Goal: Transaction & Acquisition: Book appointment/travel/reservation

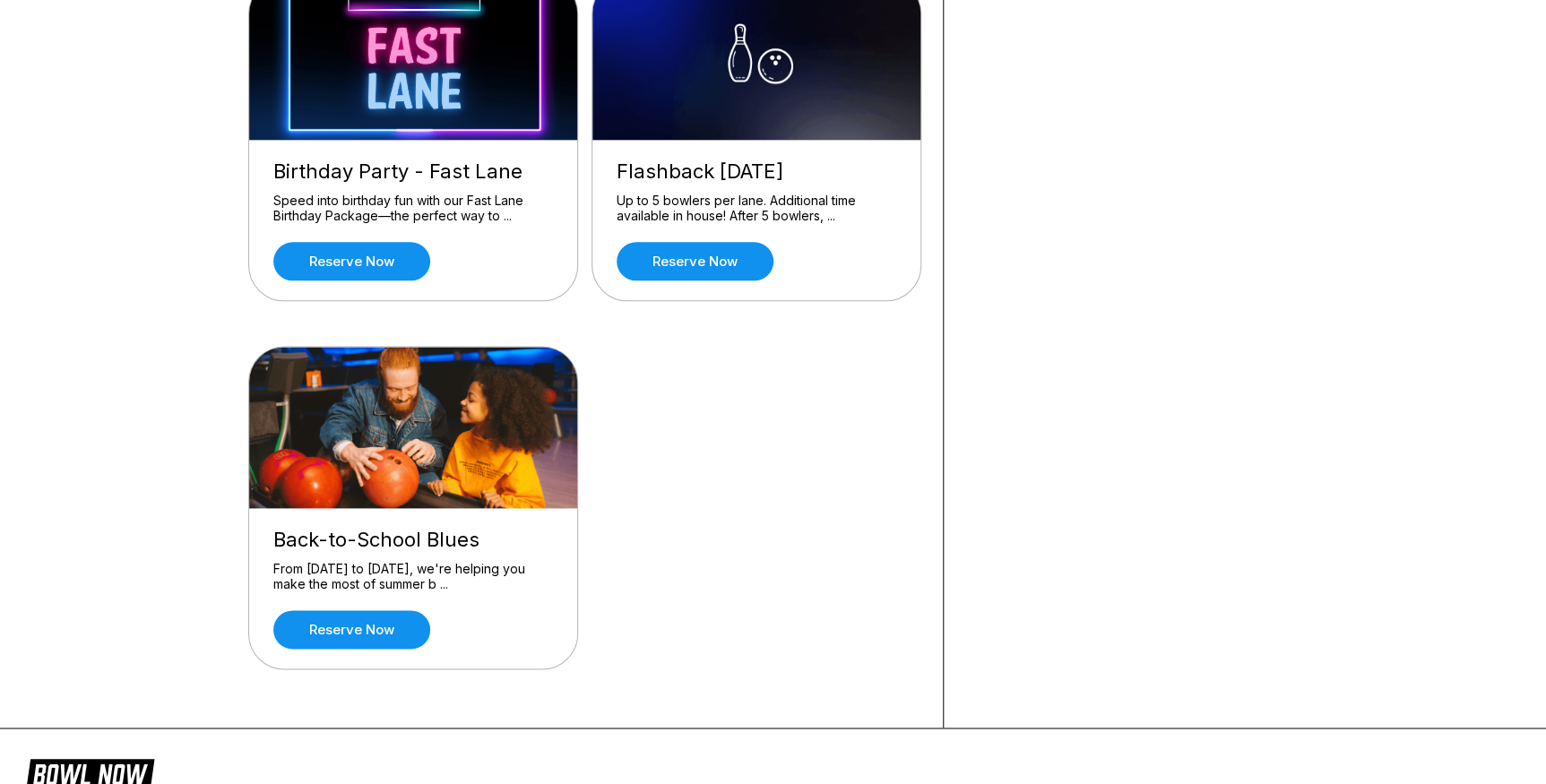
scroll to position [1120, 0]
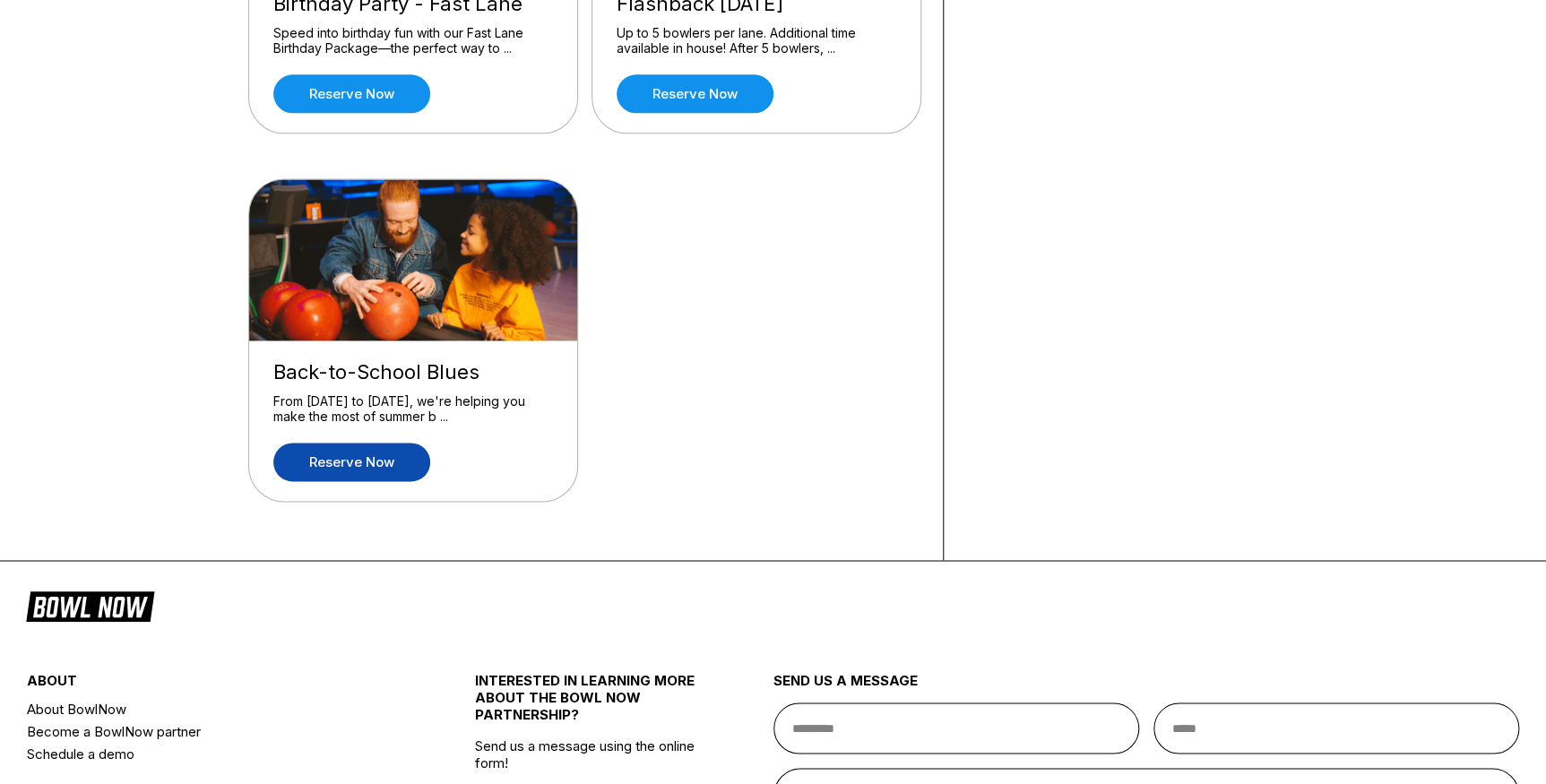
click at [367, 451] on link "Reserve now" at bounding box center [351, 462] width 156 height 38
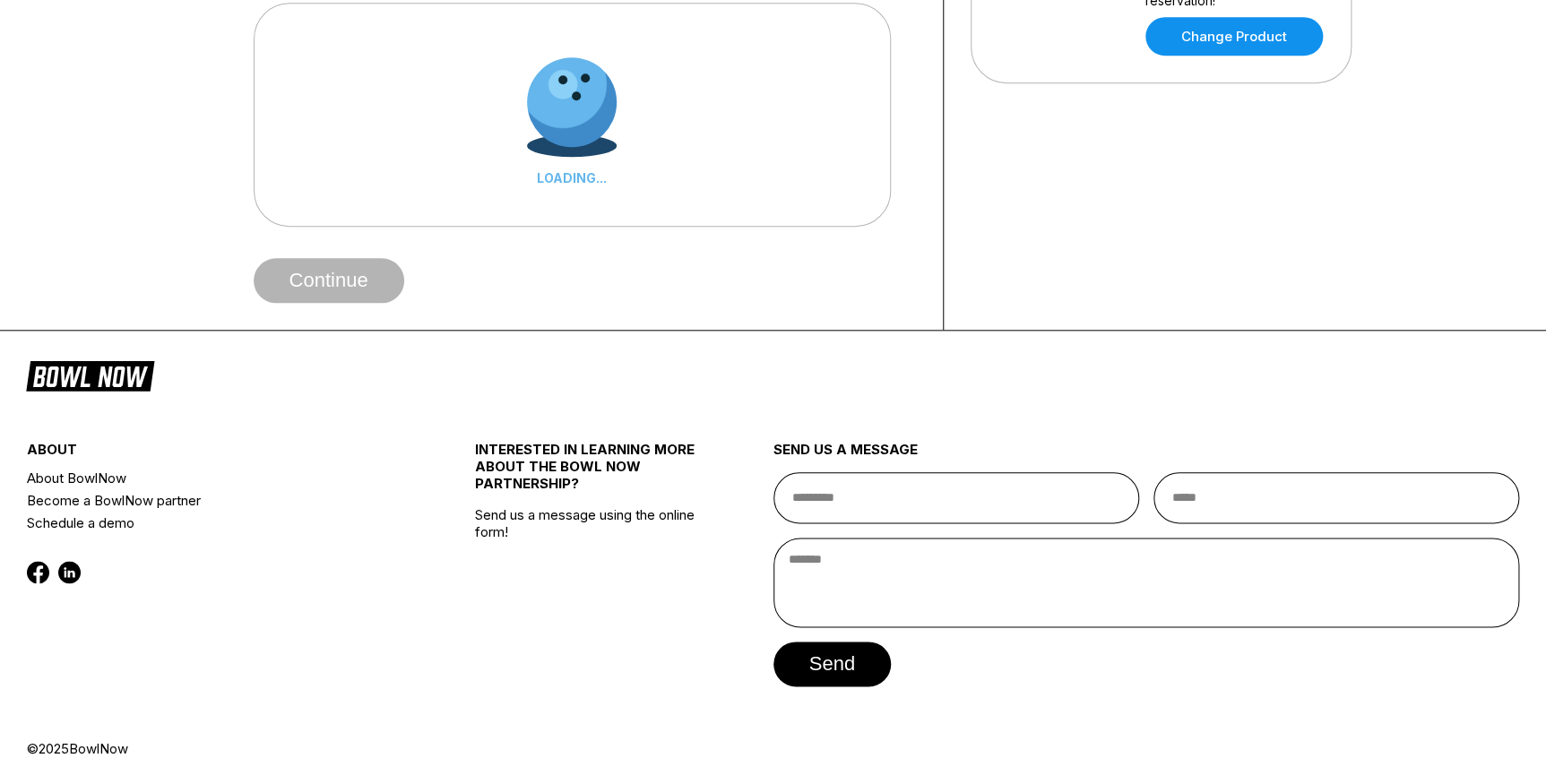
scroll to position [0, 0]
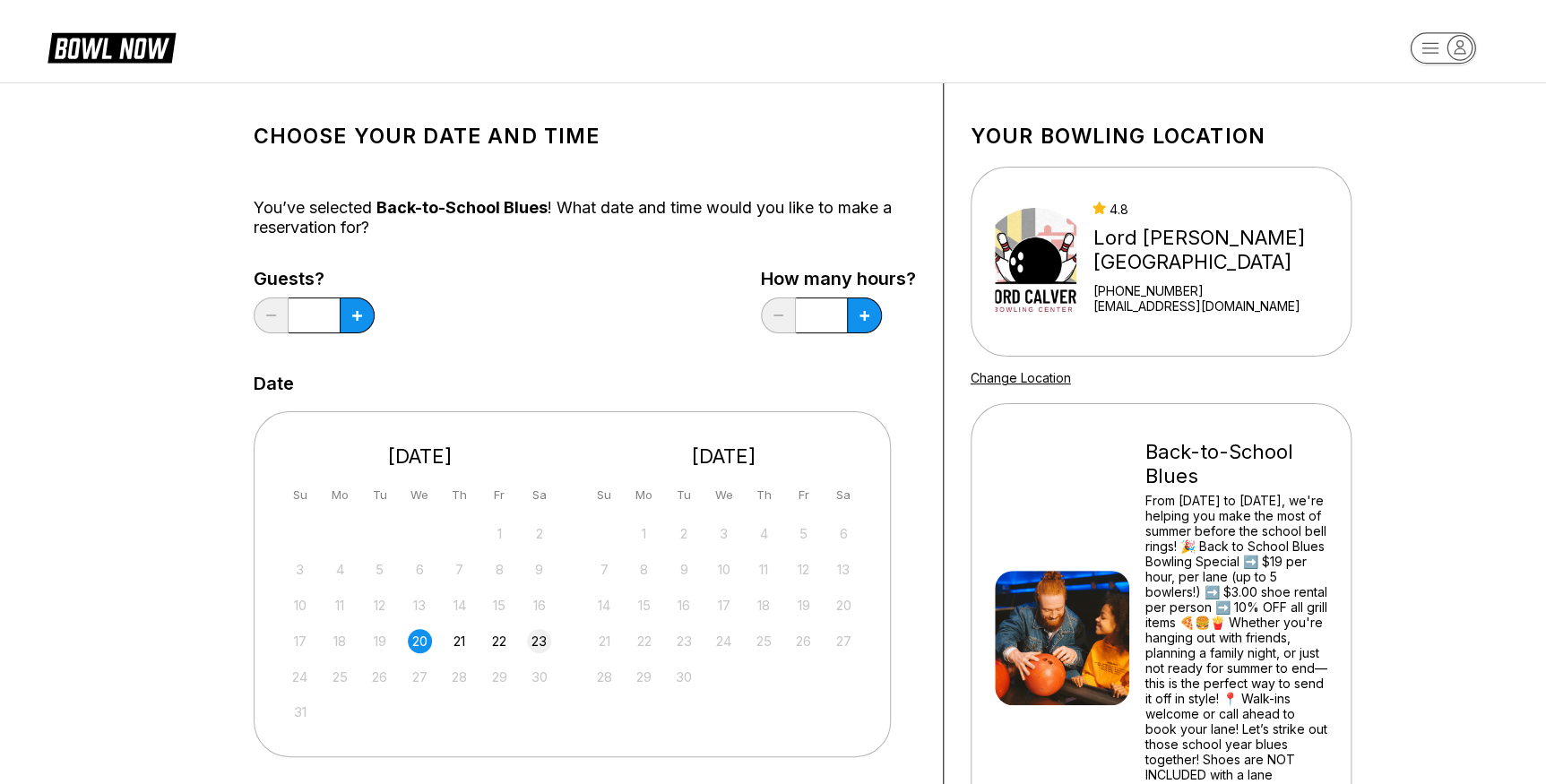
click at [538, 645] on div "23" at bounding box center [538, 641] width 24 height 24
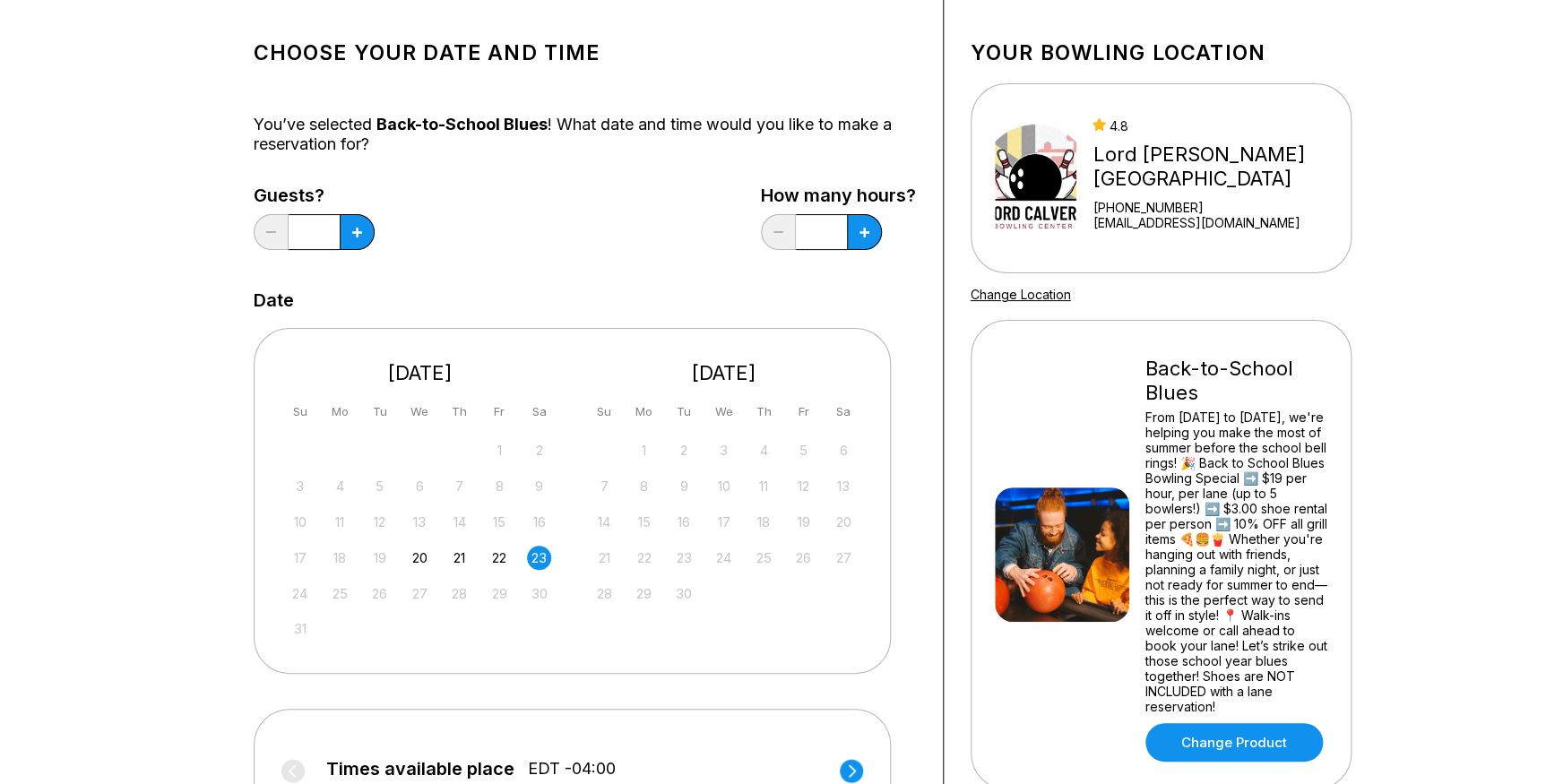
scroll to position [407, 0]
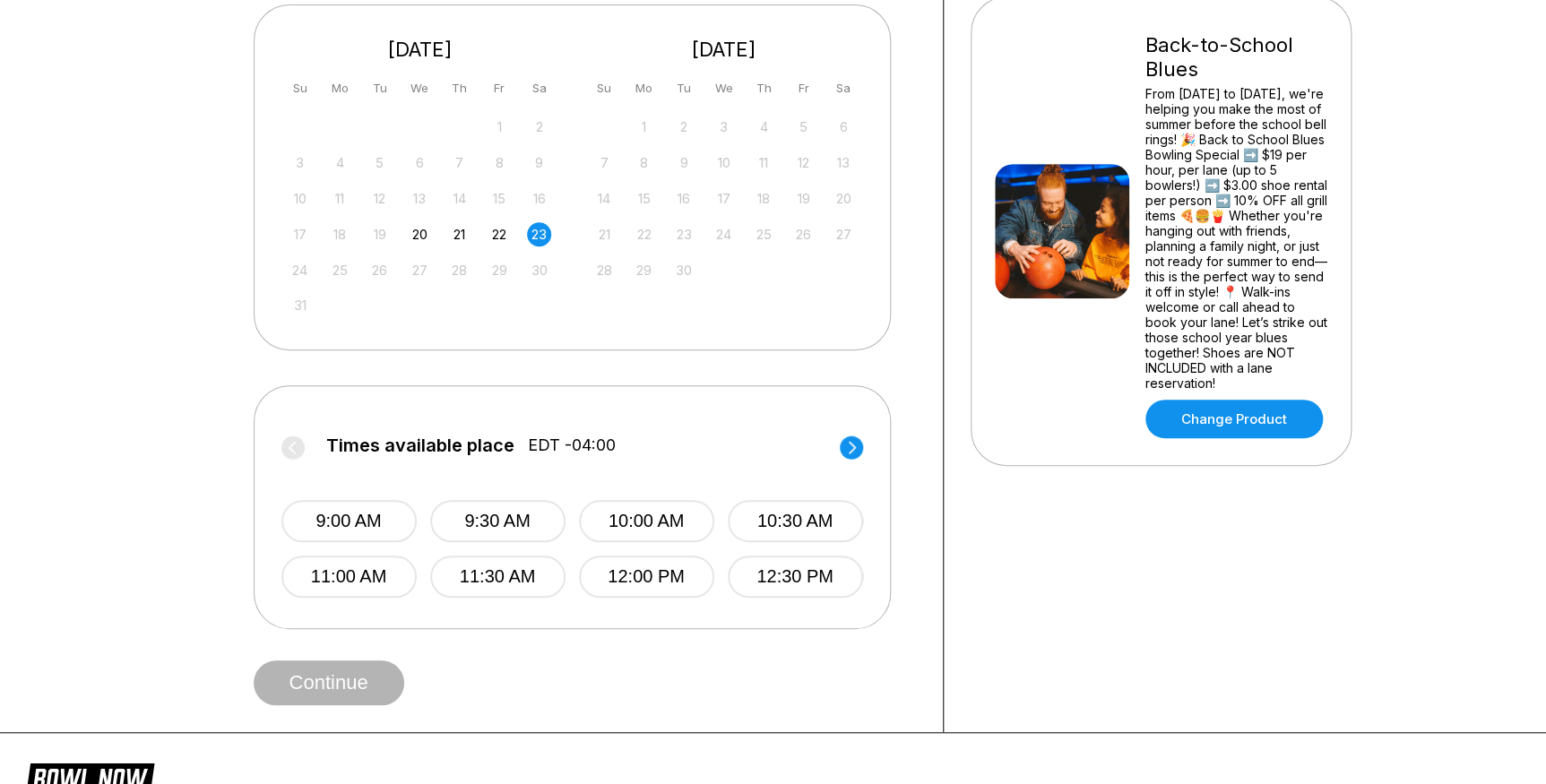
click at [878, 539] on div "Times available place EDT -04:00 9:00 AM 9:30 AM 10:00 AM 10:30 AM 11:00 AM 11:…" at bounding box center [572, 508] width 637 height 244
click at [849, 440] on circle at bounding box center [851, 447] width 23 height 23
click at [632, 520] on button "2:00 PM" at bounding box center [645, 521] width 135 height 42
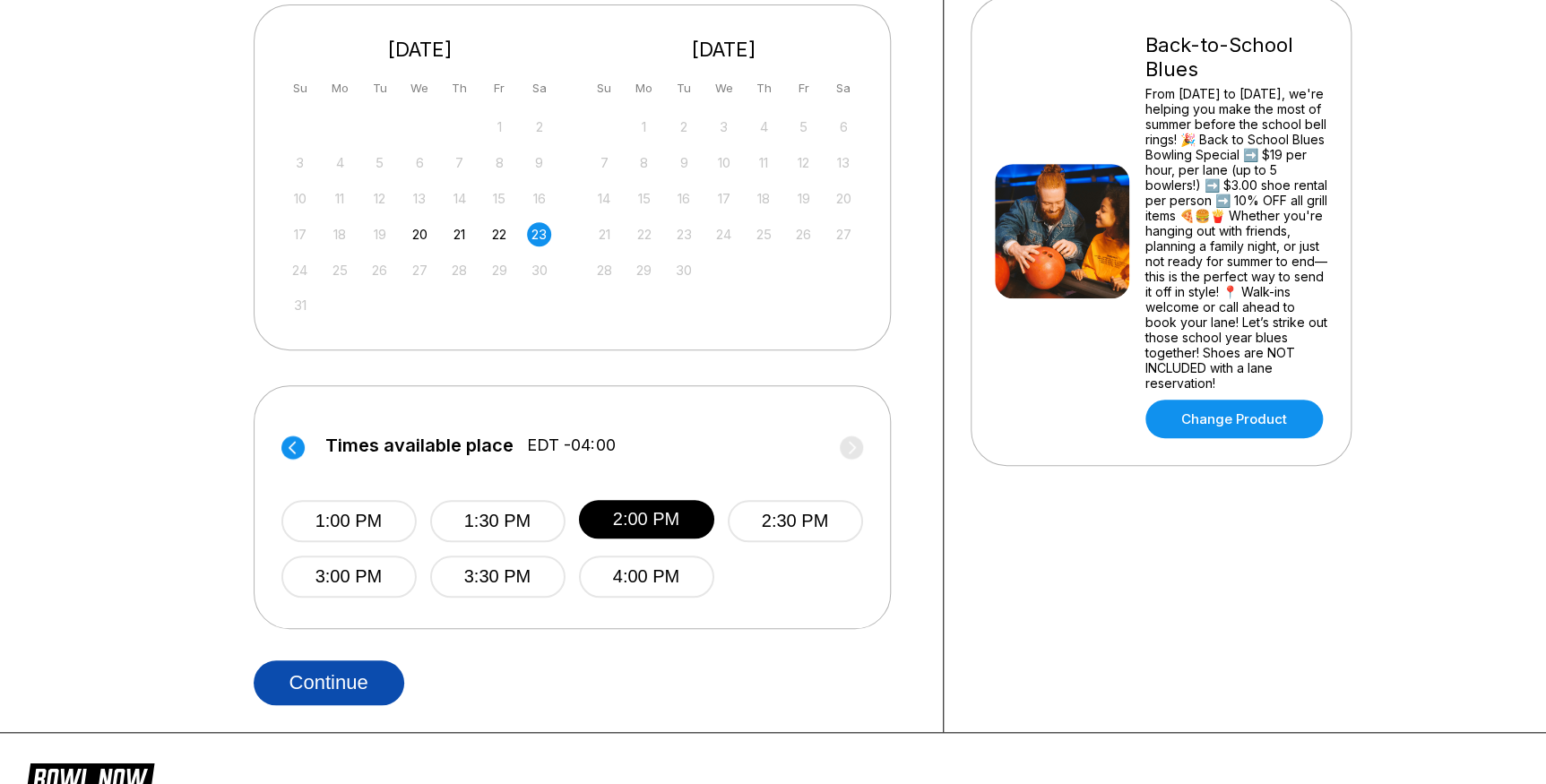
click at [326, 681] on button "Continue" at bounding box center [328, 682] width 151 height 45
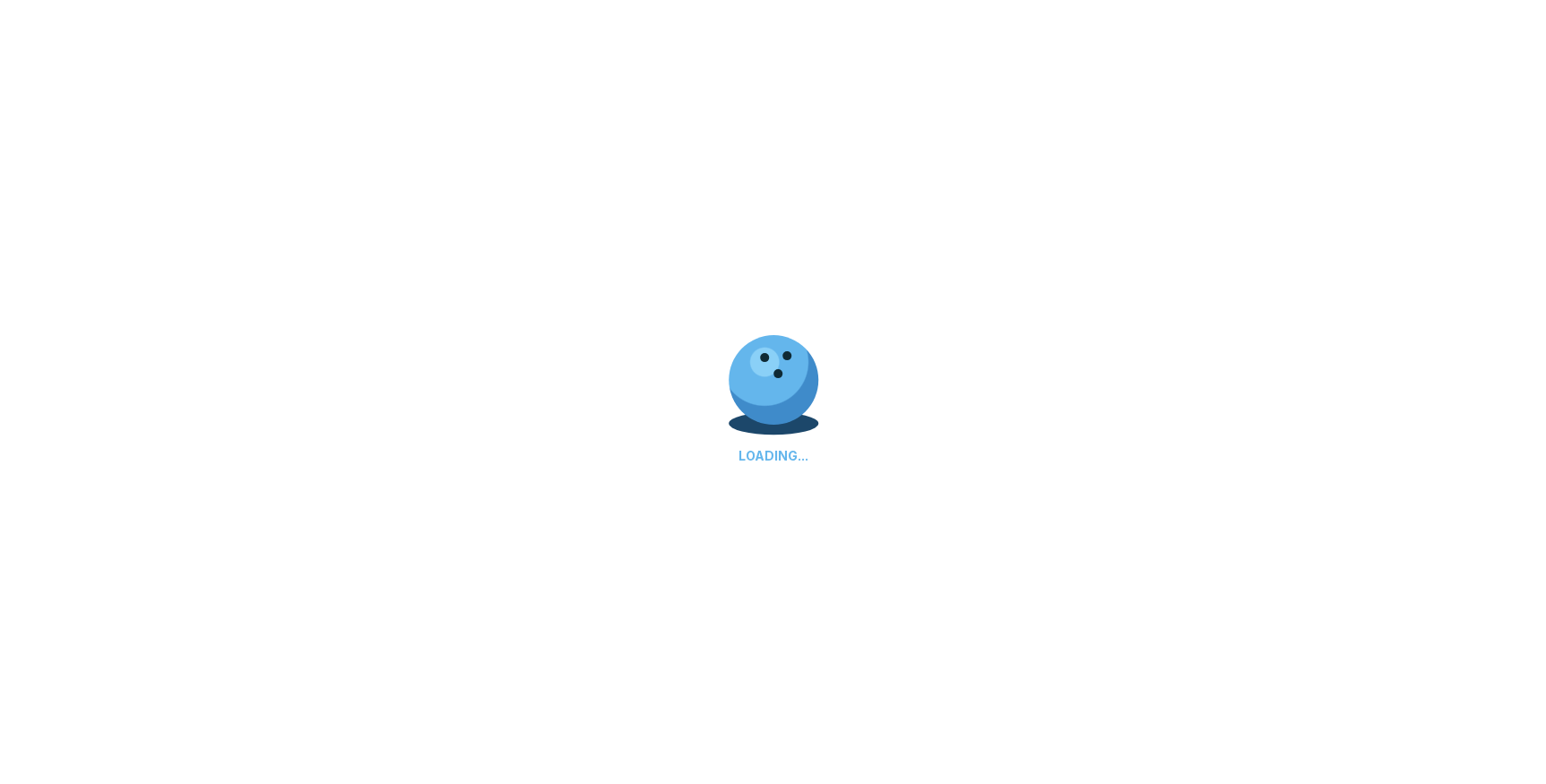
select select "**"
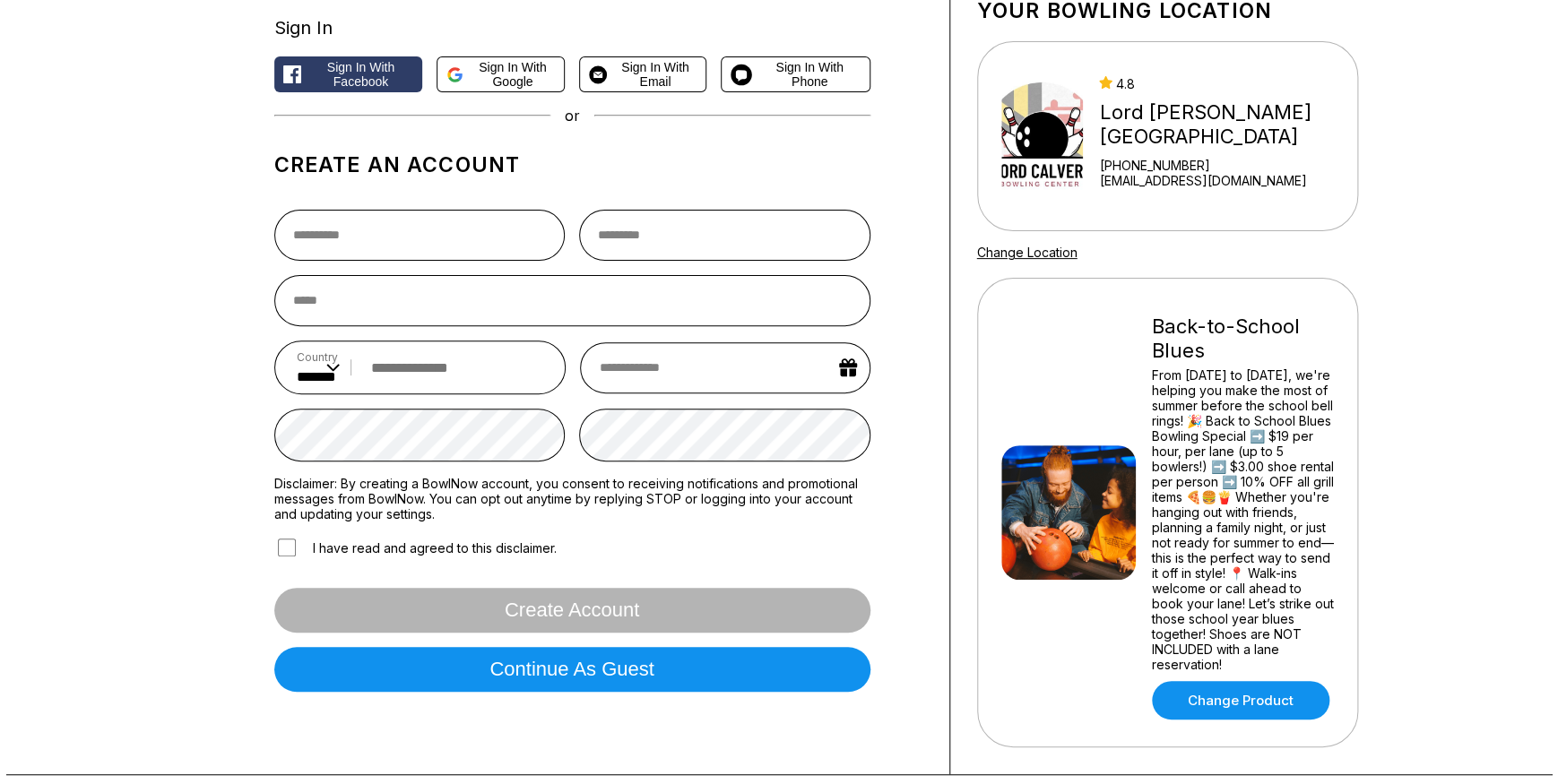
scroll to position [244, 0]
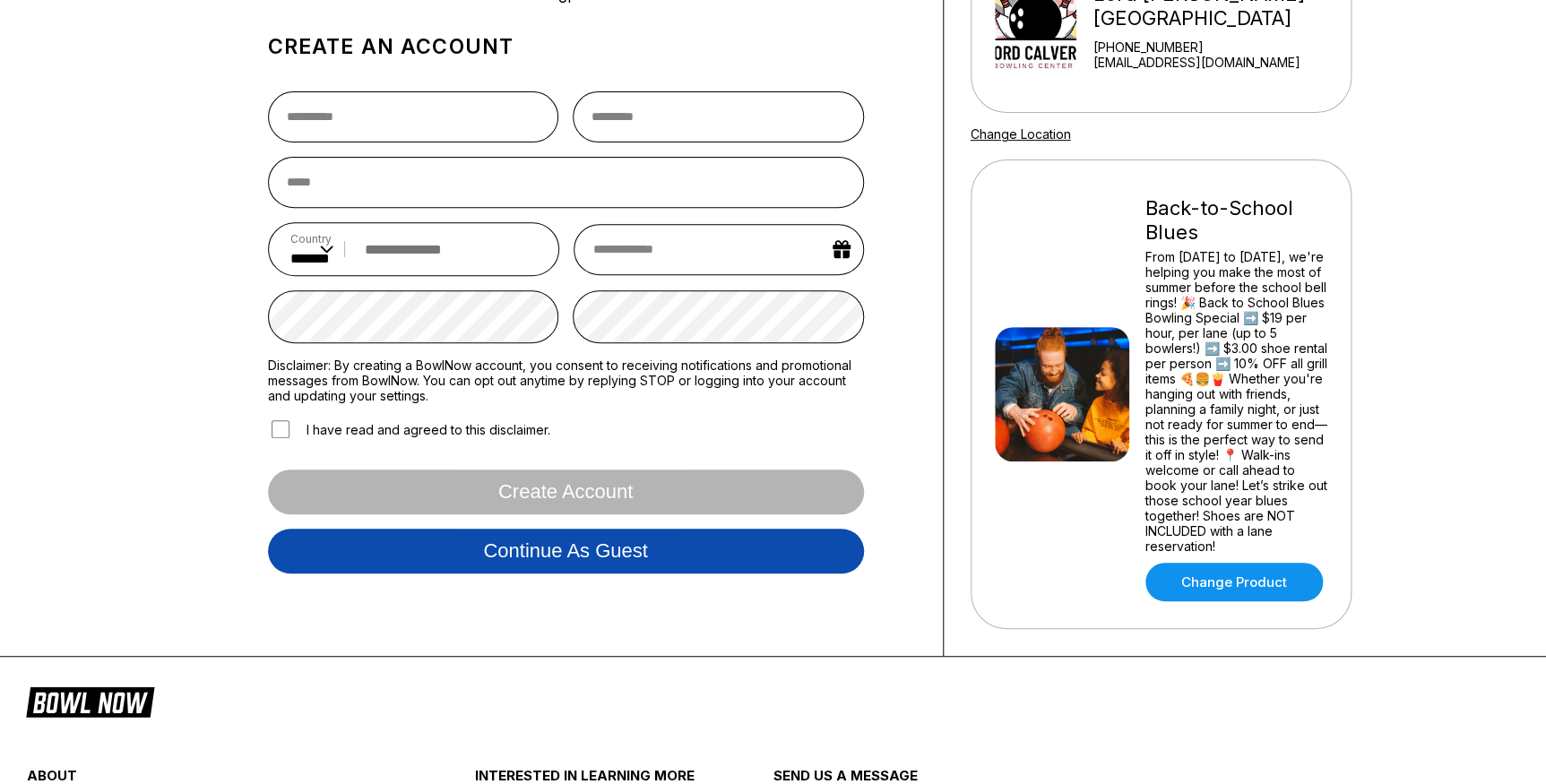
click at [591, 563] on button "Continue as guest" at bounding box center [565, 551] width 596 height 45
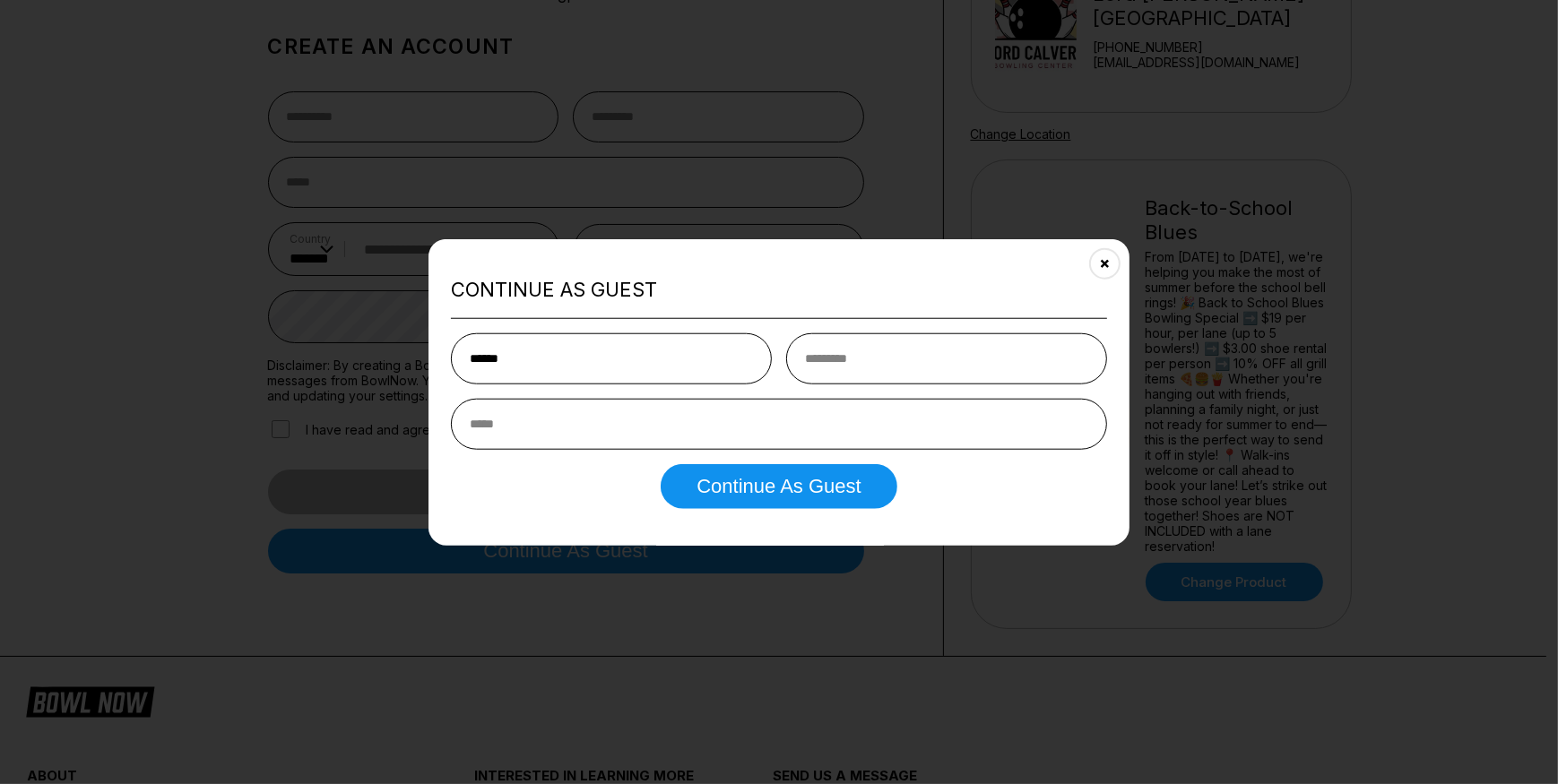
type input "******"
type input "*******"
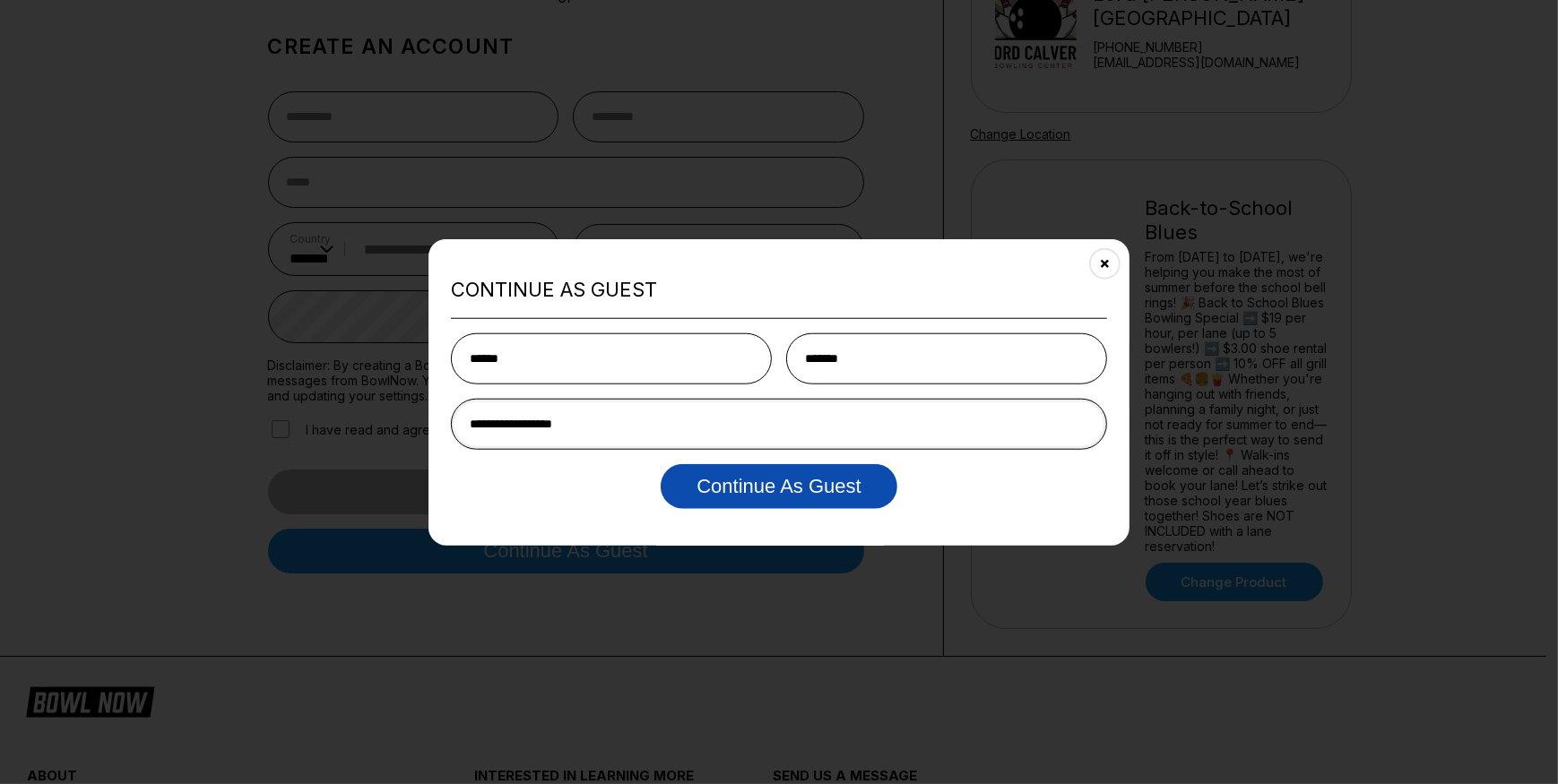
type input "**********"
click at [778, 495] on button "Continue as Guest" at bounding box center [779, 487] width 236 height 45
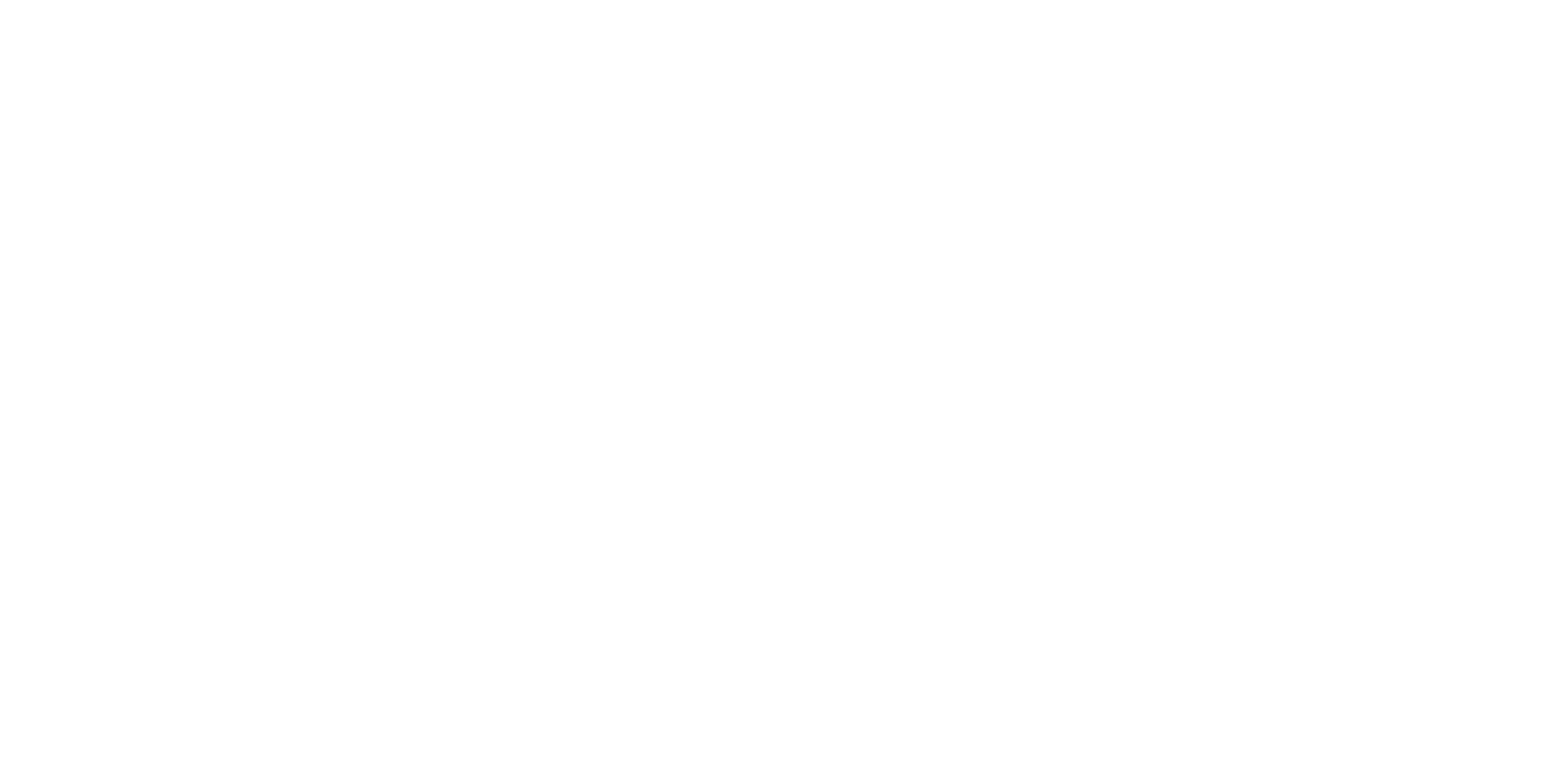
scroll to position [0, 0]
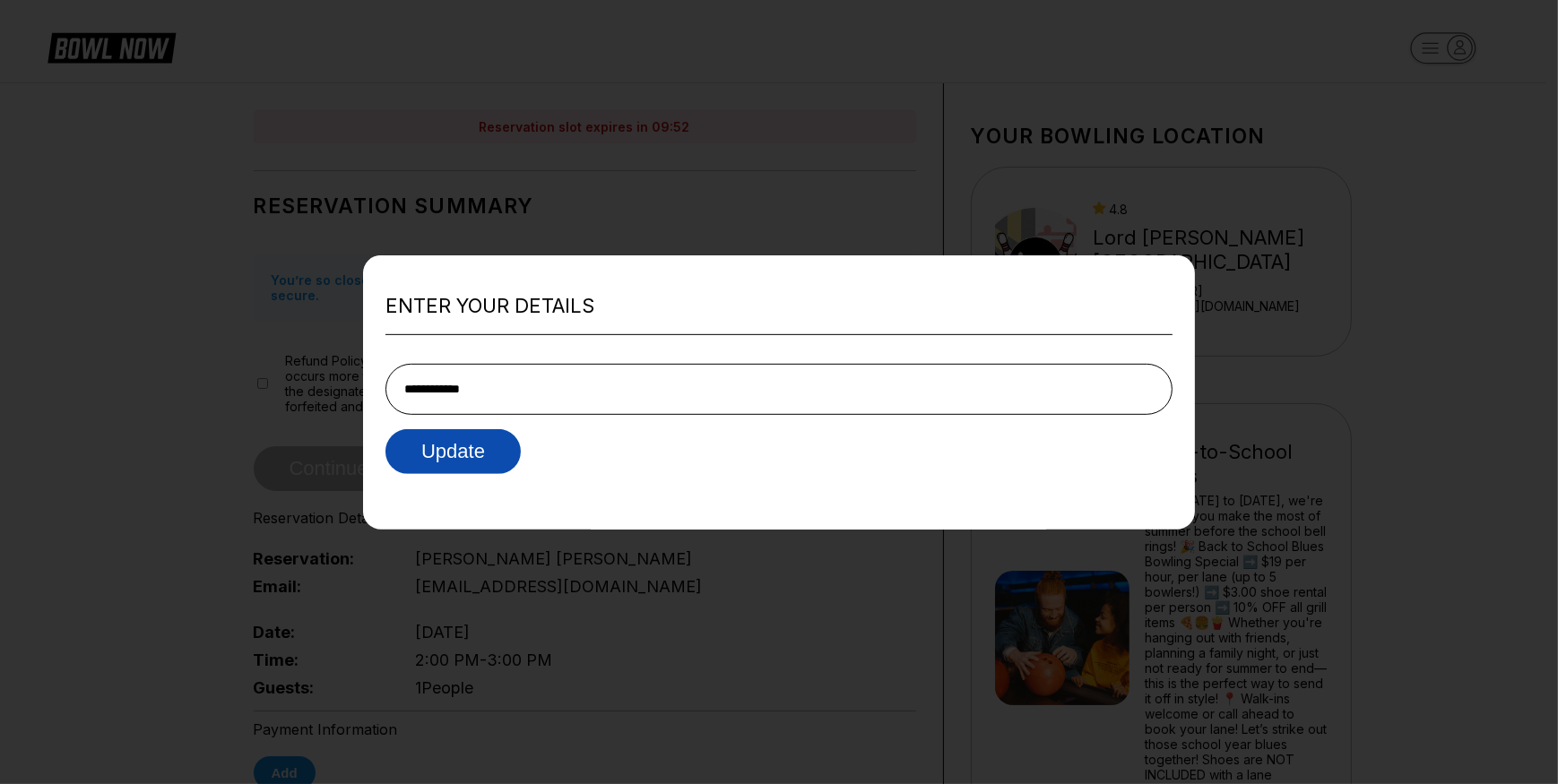
type input "**********"
click at [443, 444] on button "Update" at bounding box center [453, 451] width 135 height 45
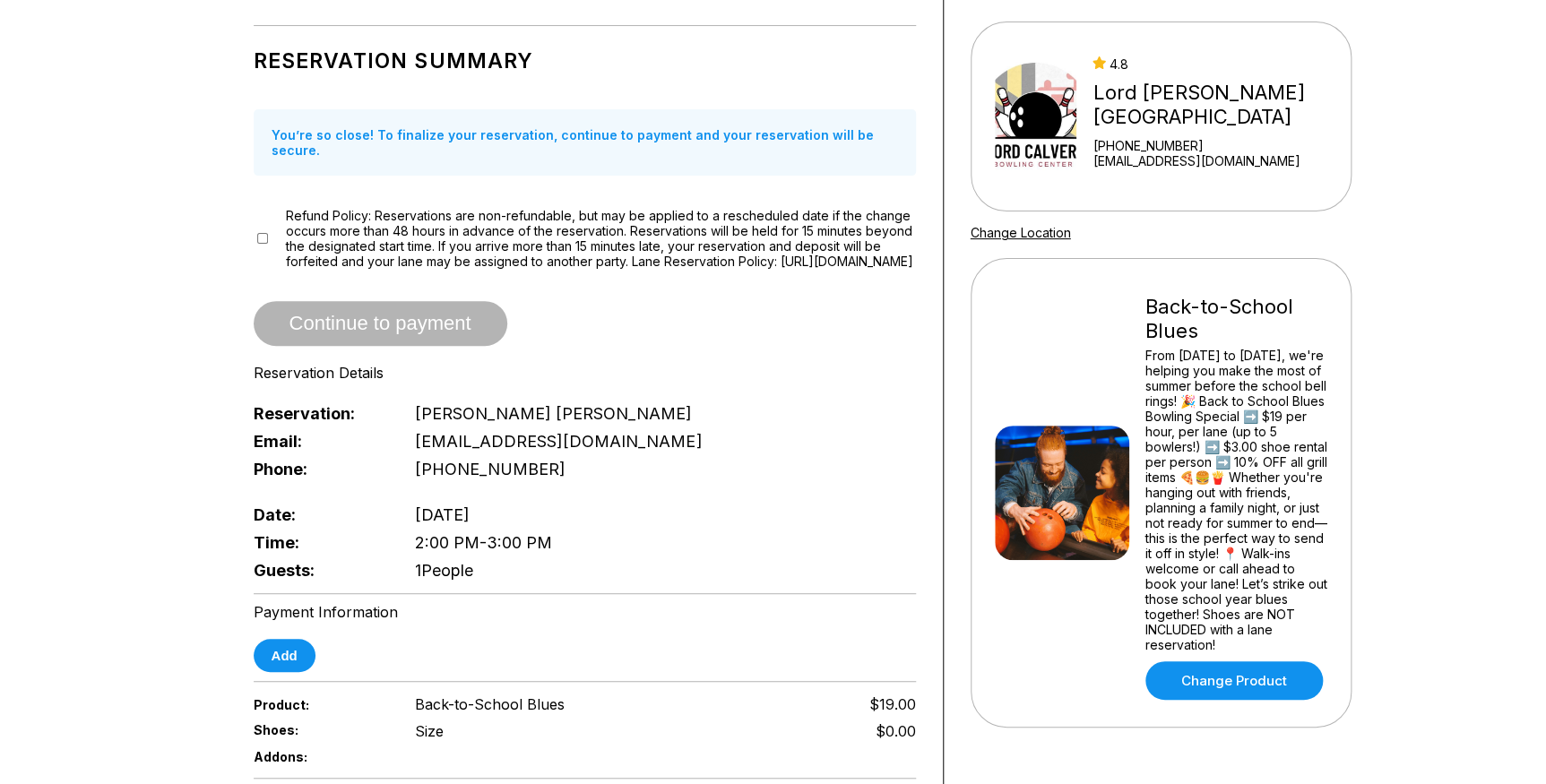
scroll to position [325, 0]
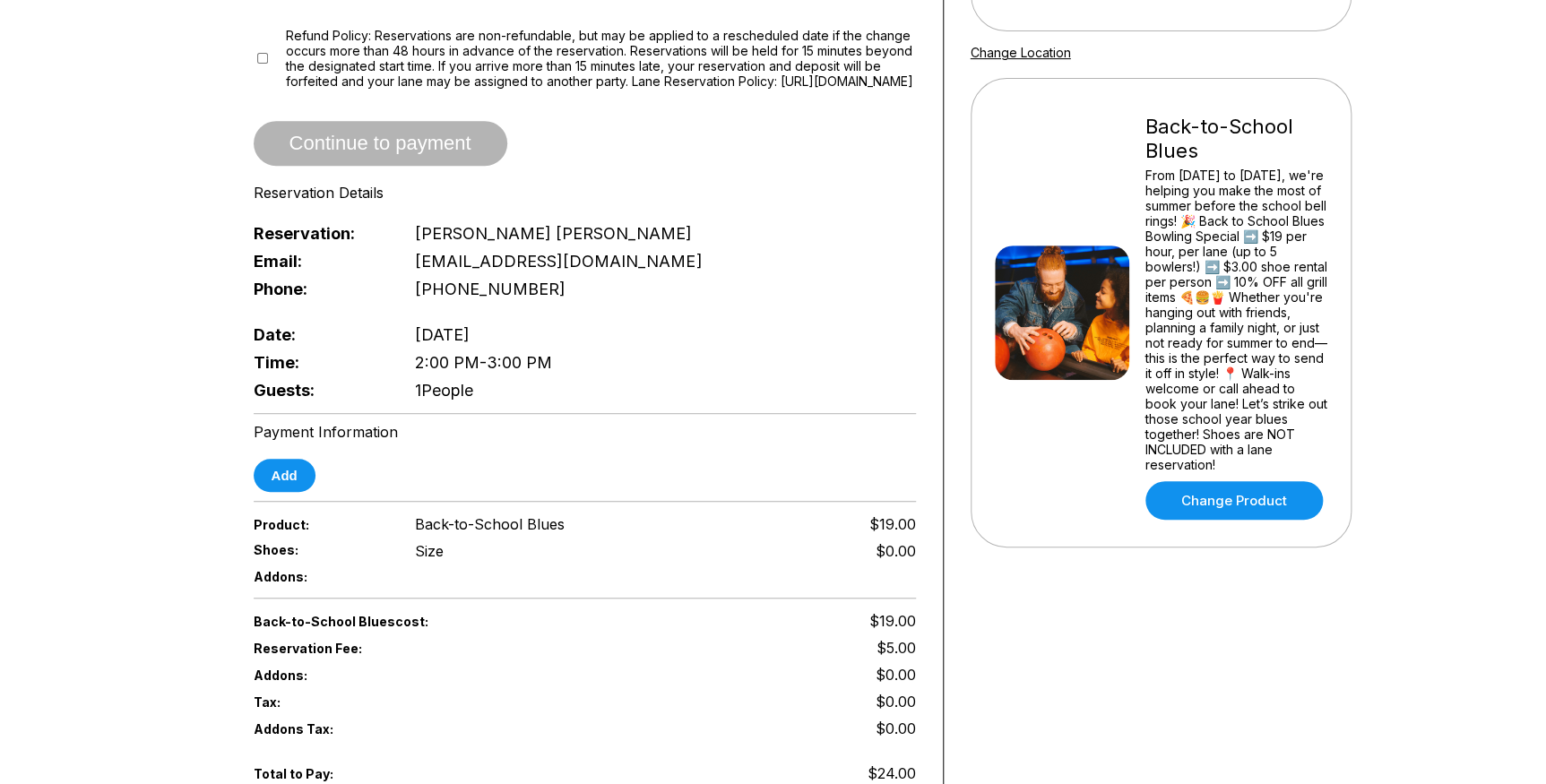
click at [466, 395] on span "1 People" at bounding box center [443, 391] width 59 height 19
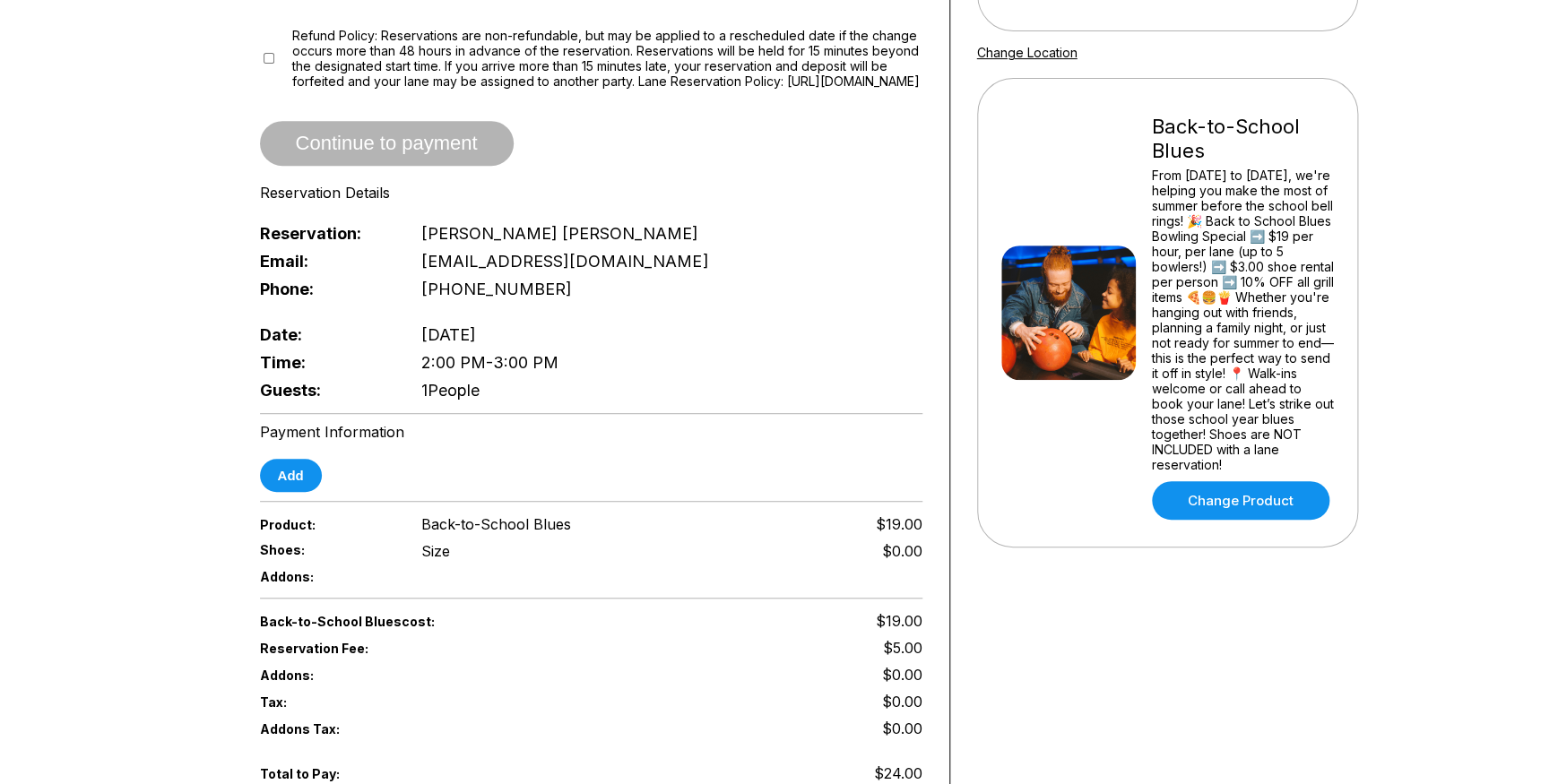
scroll to position [0, 0]
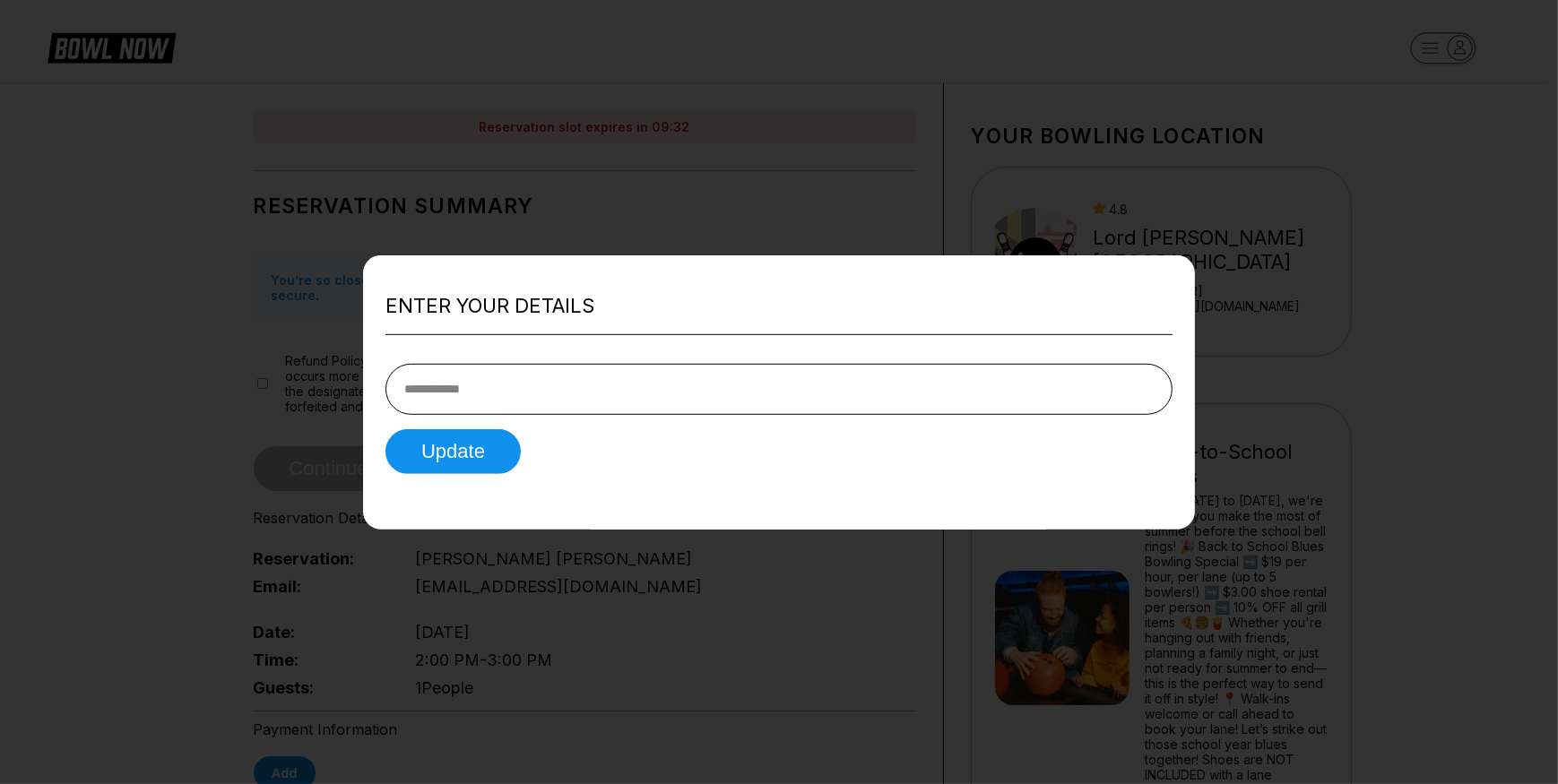
click at [929, 279] on div "Enter your details Update" at bounding box center [779, 392] width 832 height 274
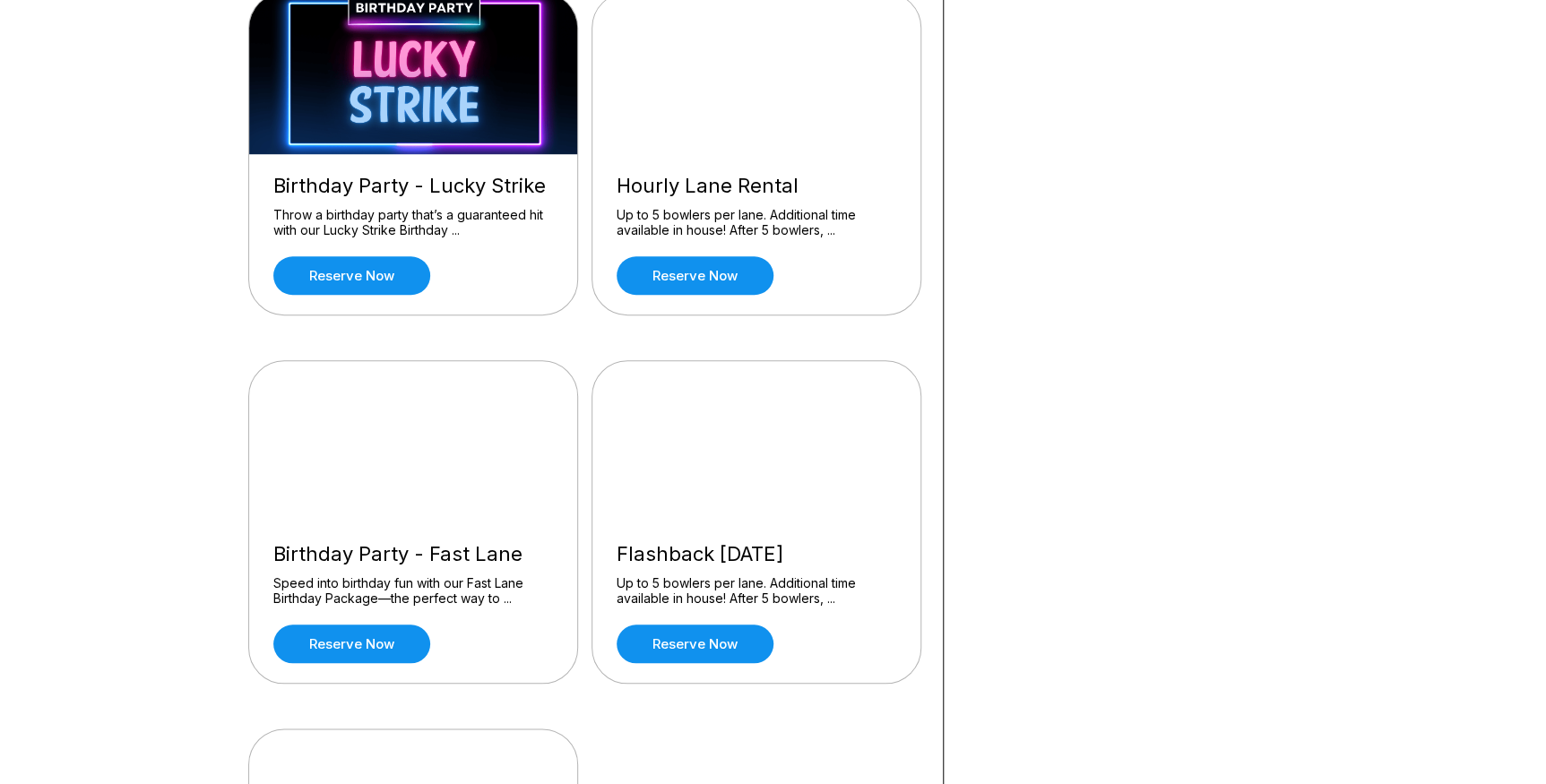
scroll to position [1140, 0]
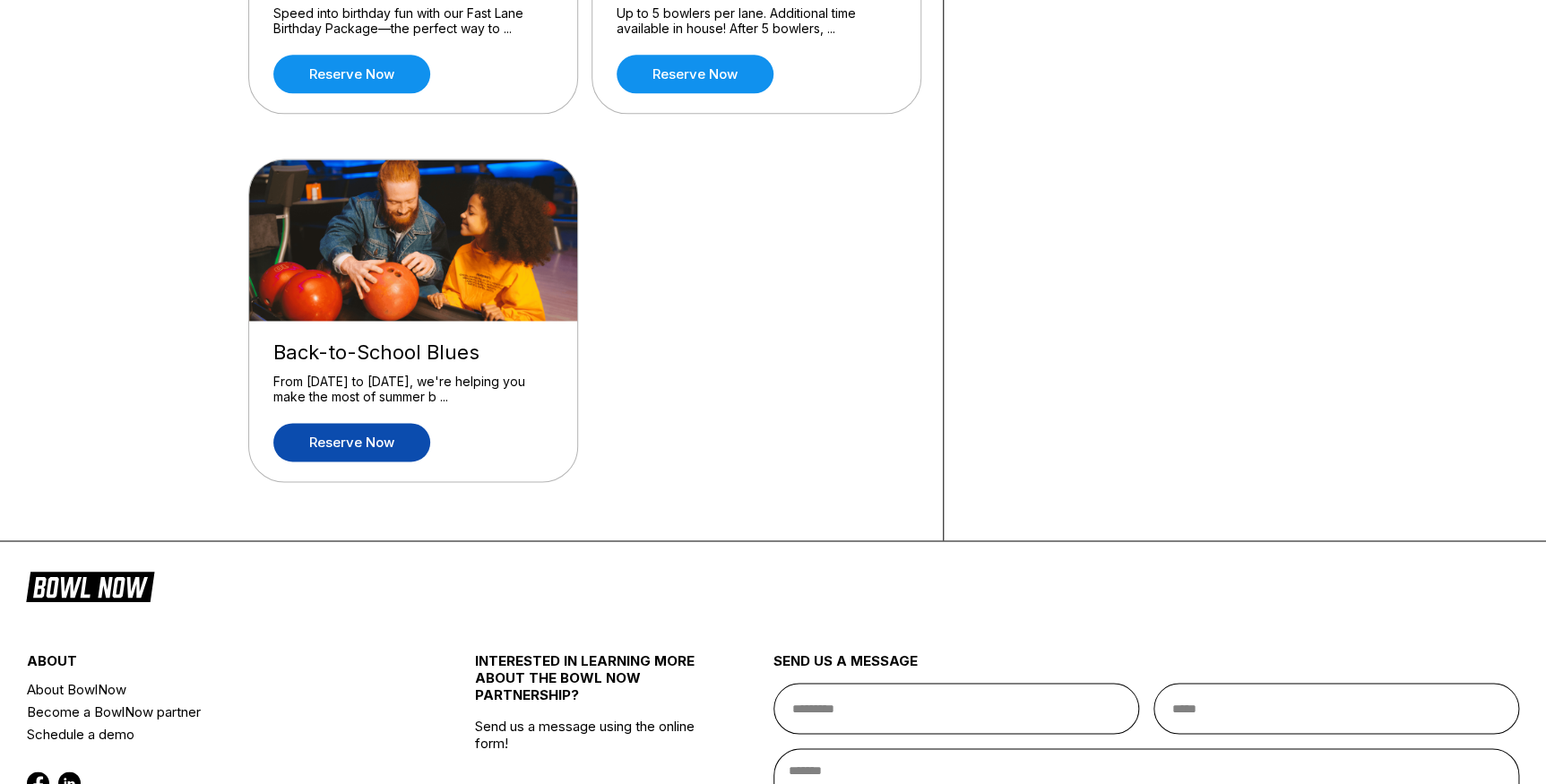
click at [372, 439] on link "Reserve now" at bounding box center [351, 442] width 156 height 38
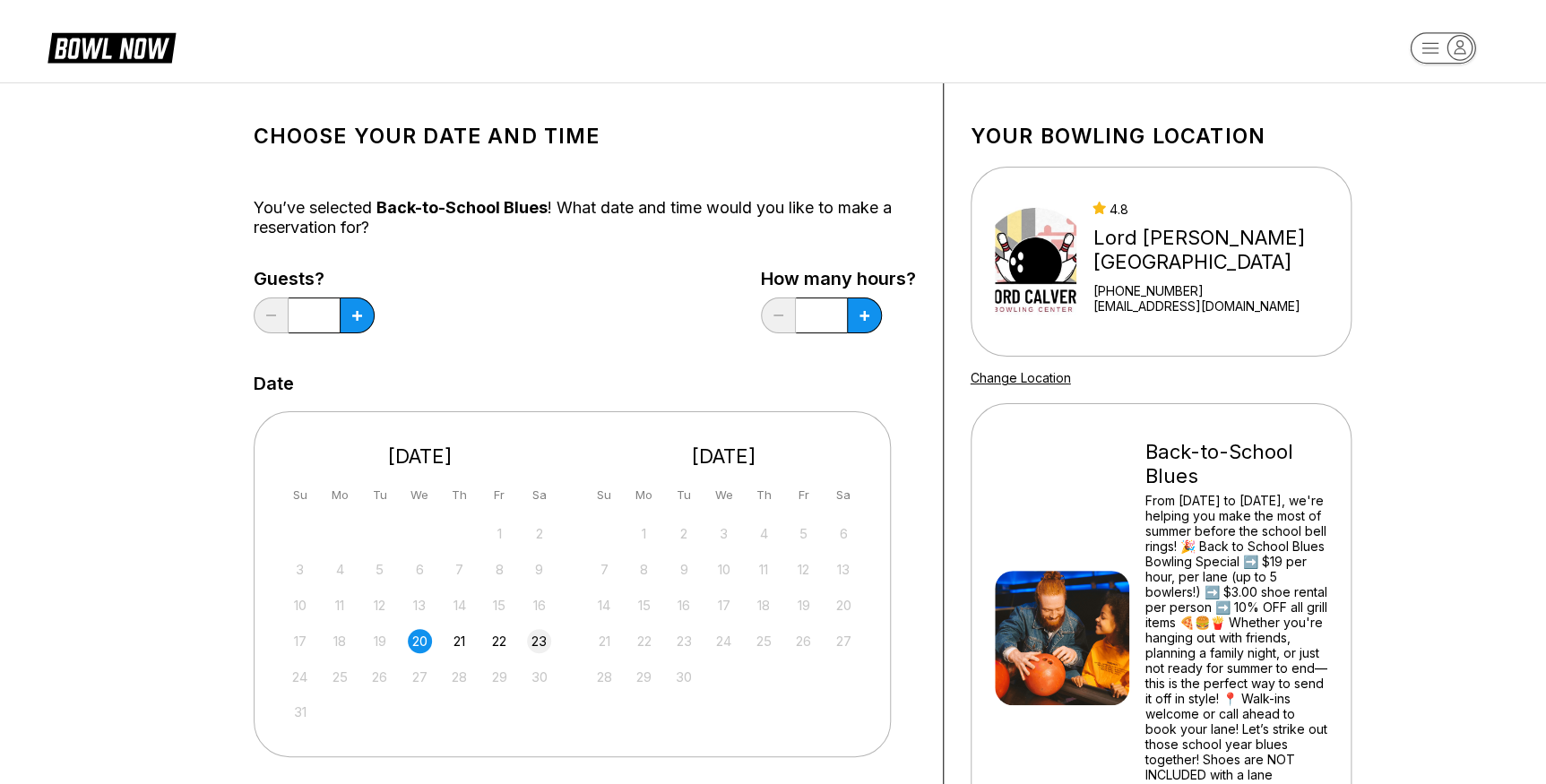
click at [534, 637] on div "23" at bounding box center [538, 641] width 24 height 24
click at [364, 314] on button at bounding box center [357, 315] width 35 height 36
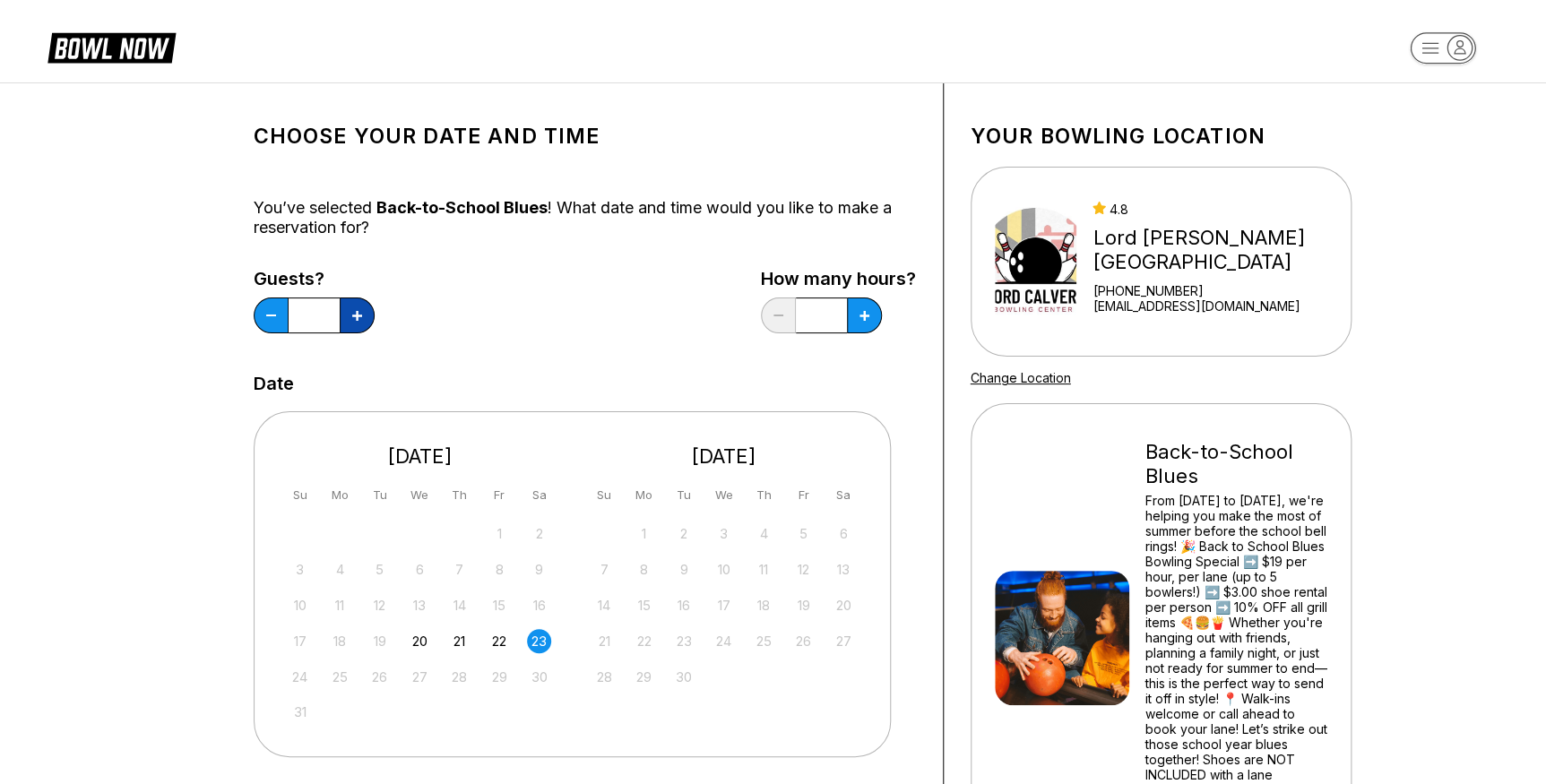
type input "*"
click at [873, 315] on button at bounding box center [865, 315] width 35 height 36
click at [362, 316] on icon at bounding box center [357, 316] width 10 height 10
type input "*"
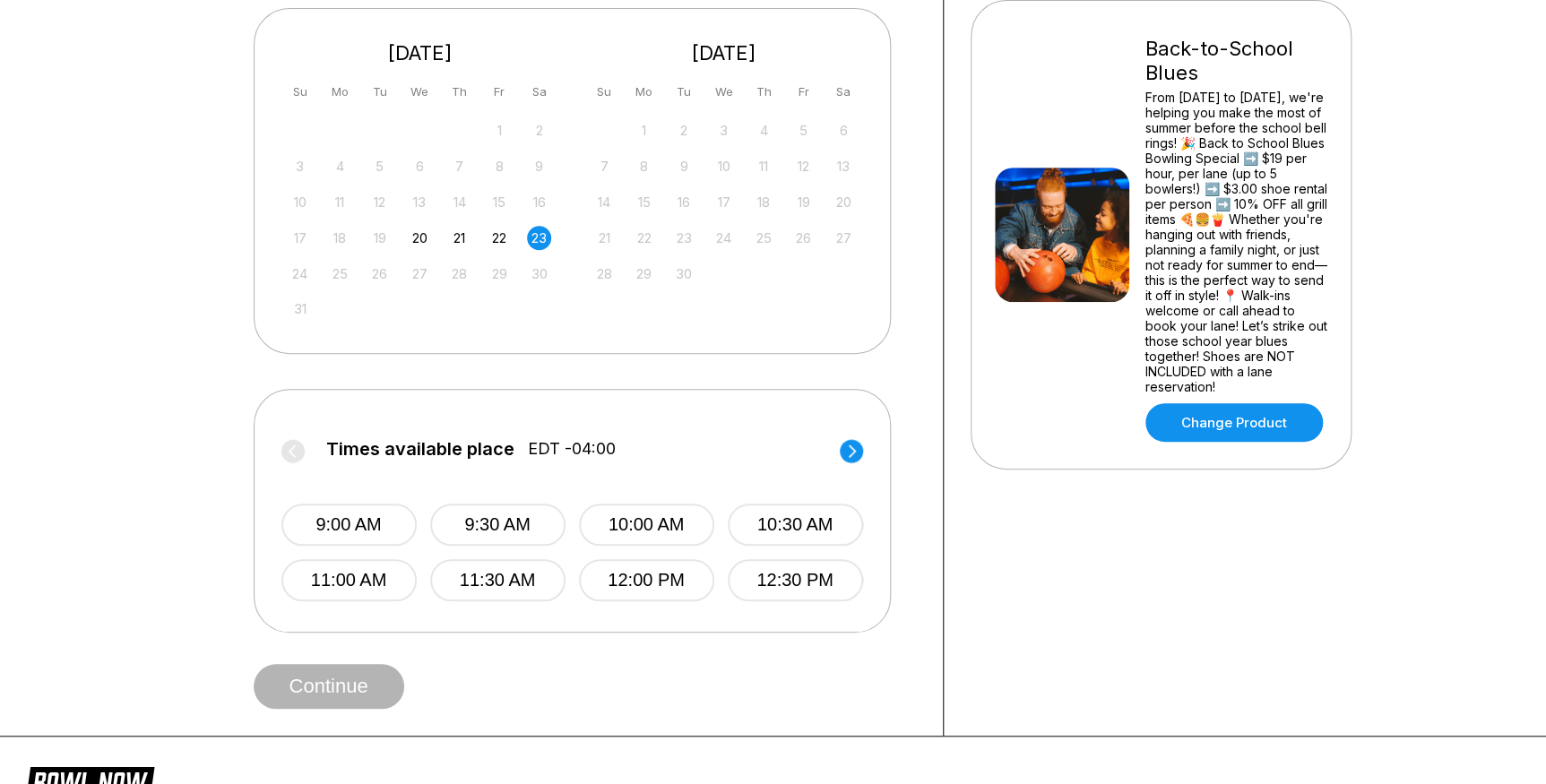
scroll to position [407, 0]
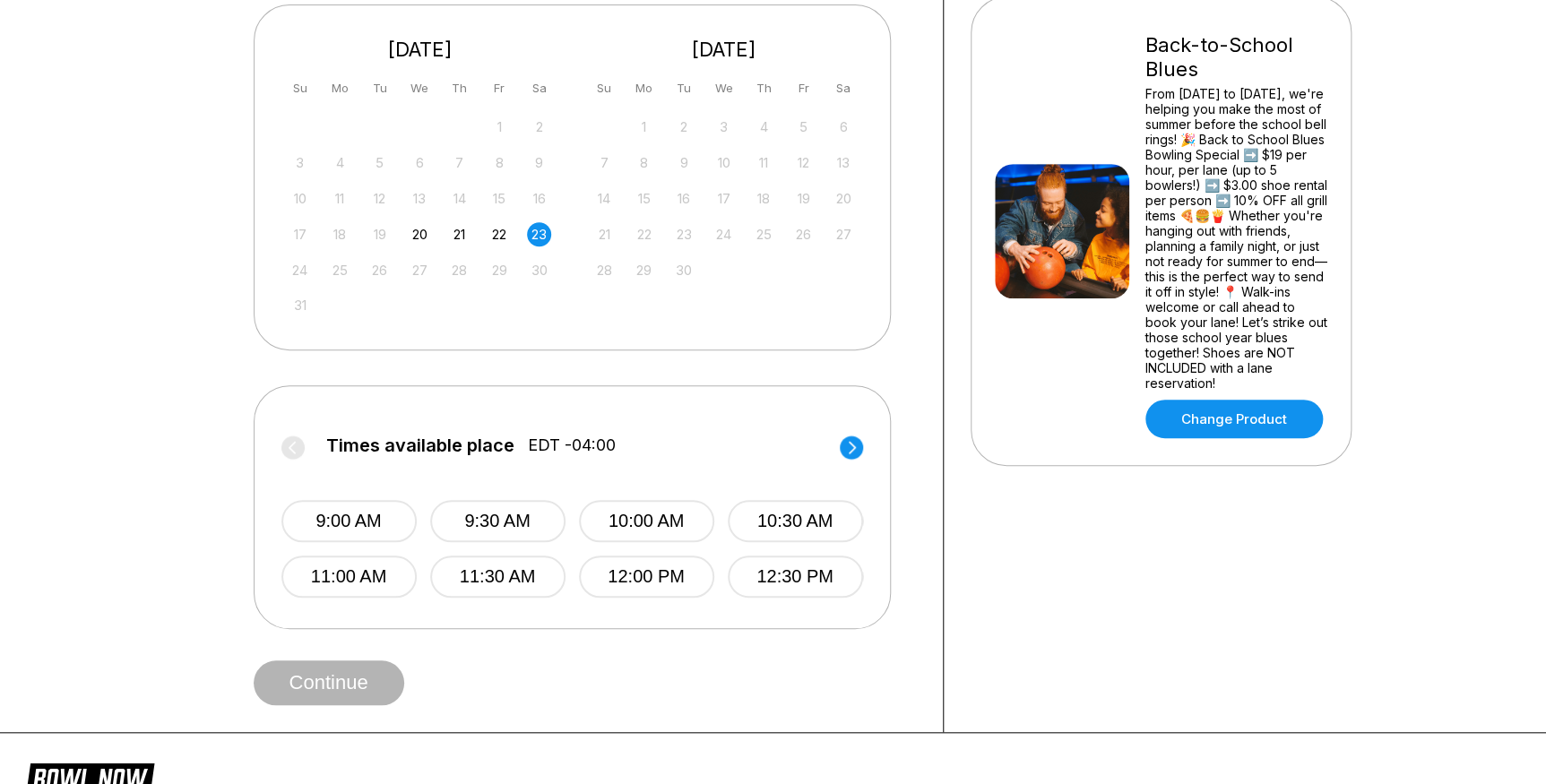
click at [845, 447] on circle at bounding box center [851, 447] width 23 height 23
click at [678, 514] on button "2:00 PM" at bounding box center [653, 521] width 135 height 42
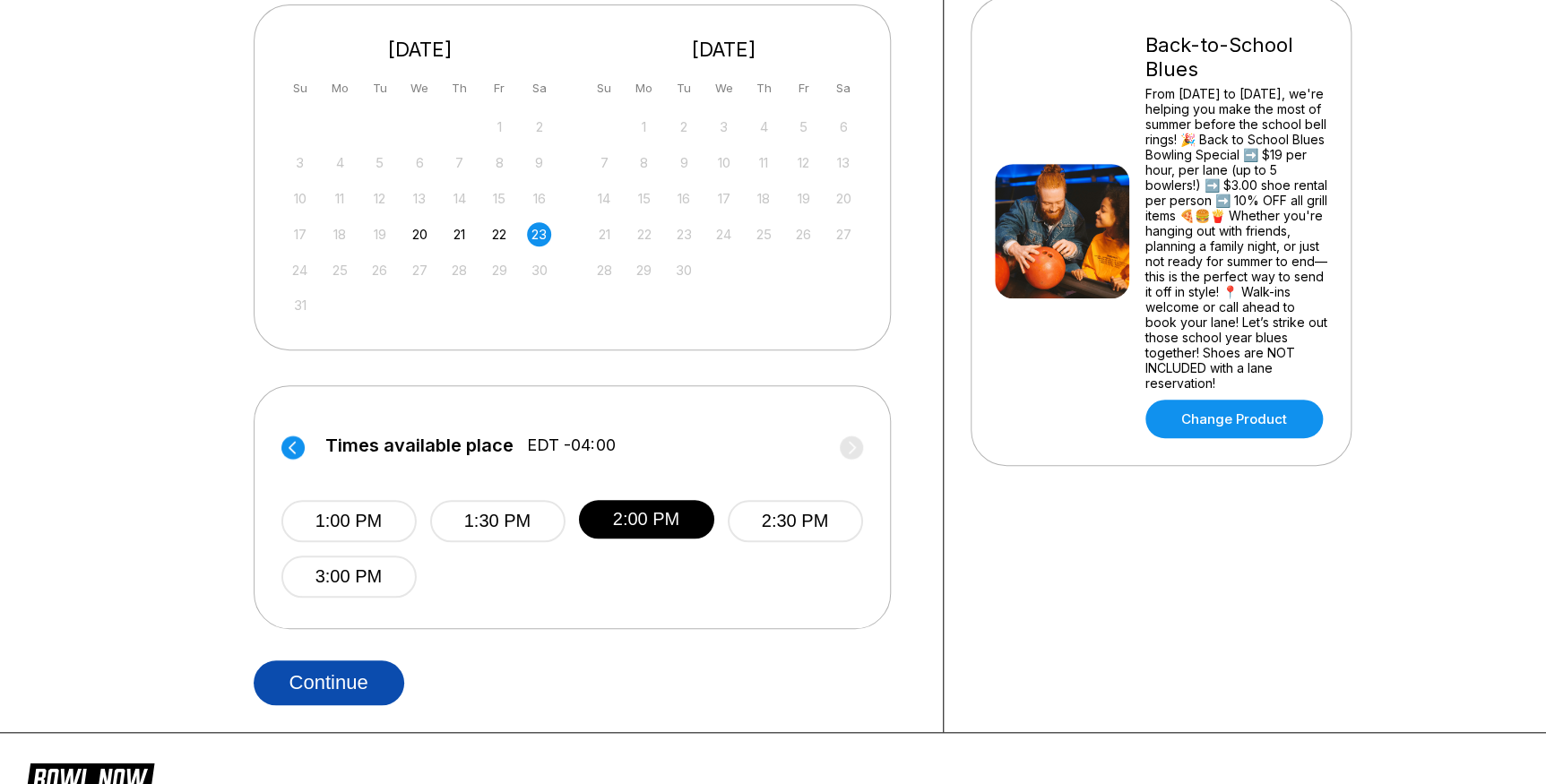
click at [360, 677] on button "Continue" at bounding box center [328, 682] width 151 height 45
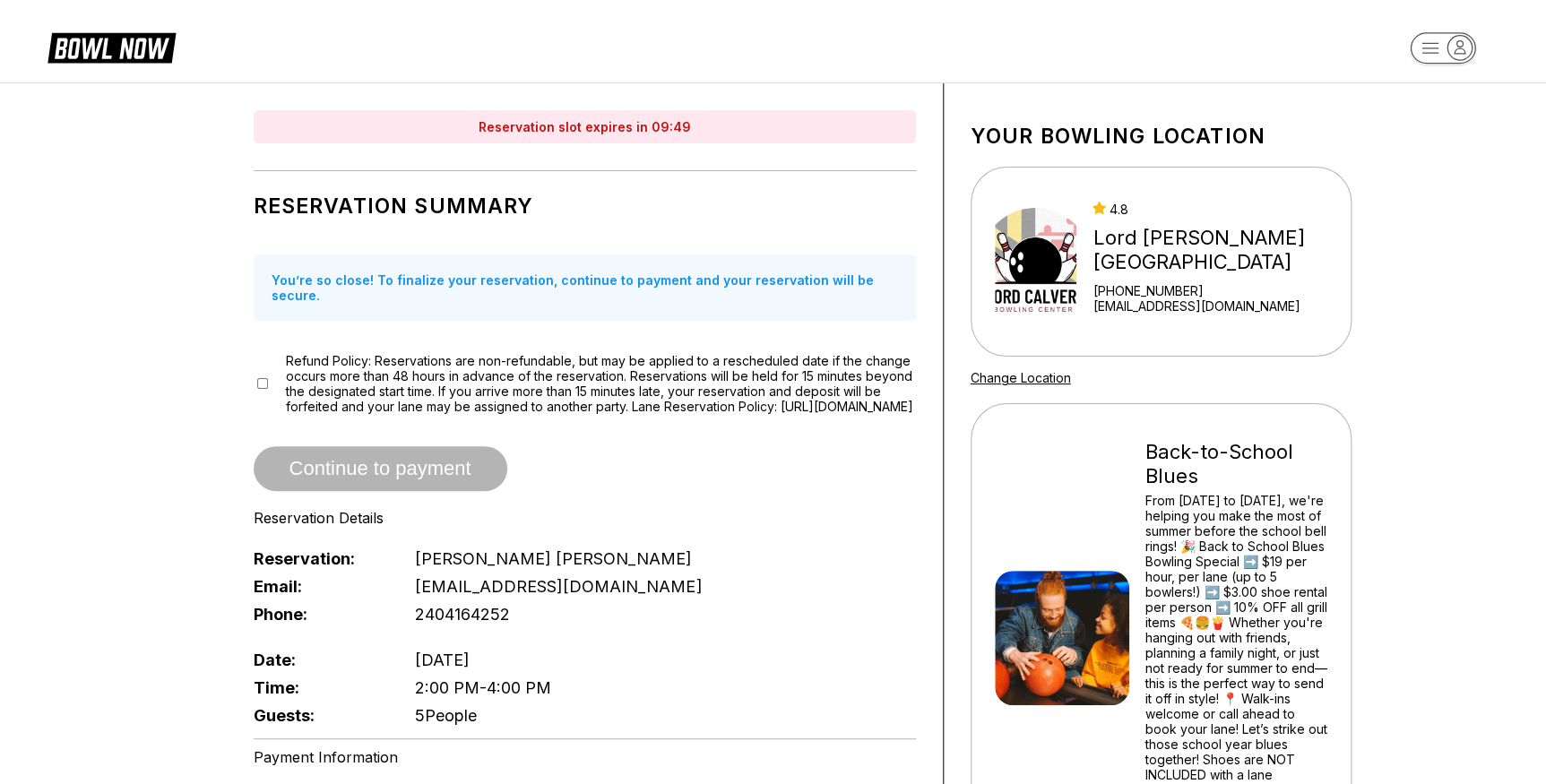
click at [544, 495] on div "Reservation Summary You’re so close! To finalize your reservation, continue to …" at bounding box center [584, 455] width 662 height 550
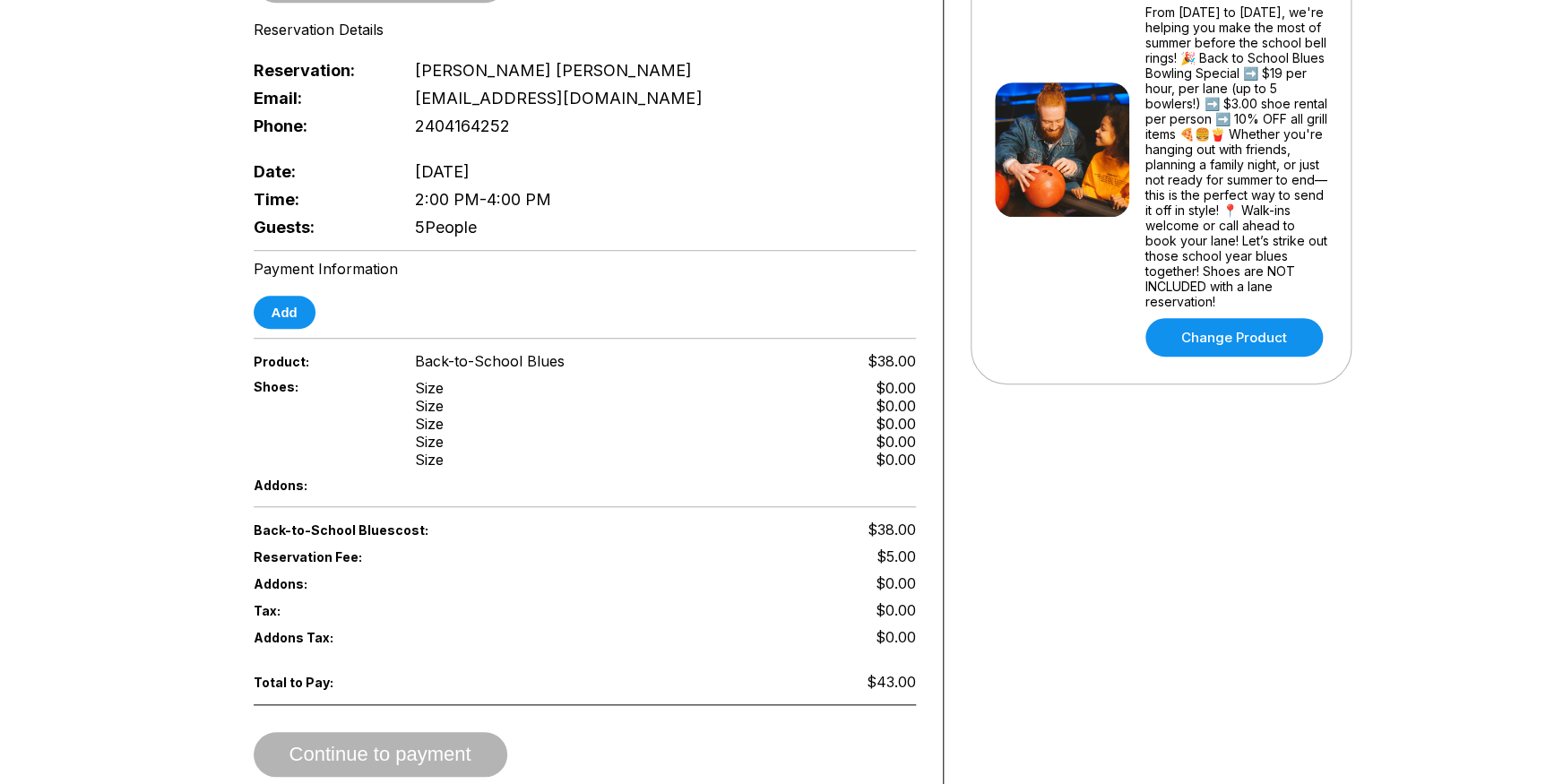
scroll to position [162, 0]
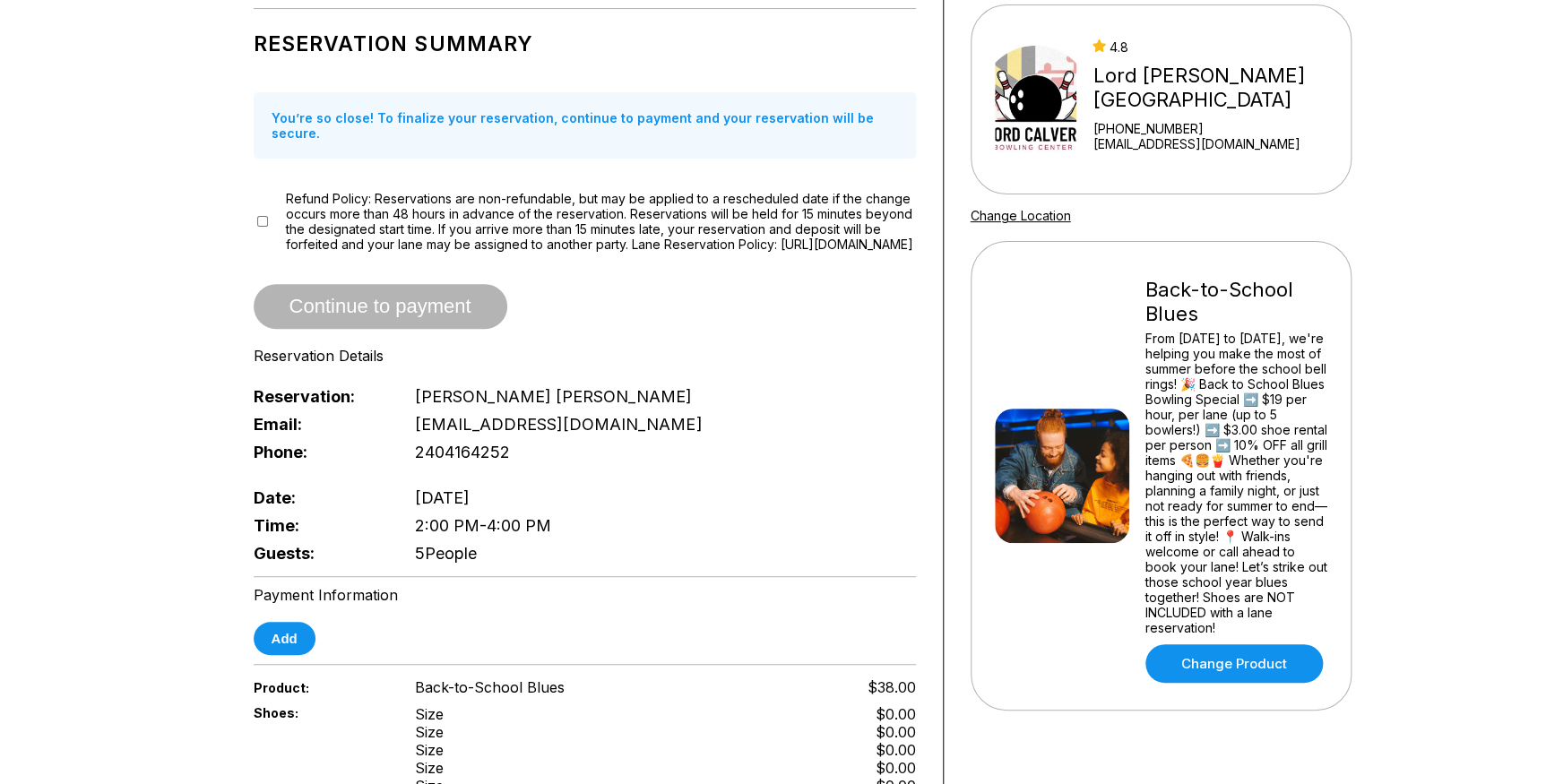
click at [411, 302] on span "Continue to payment" at bounding box center [380, 307] width 253 height 18
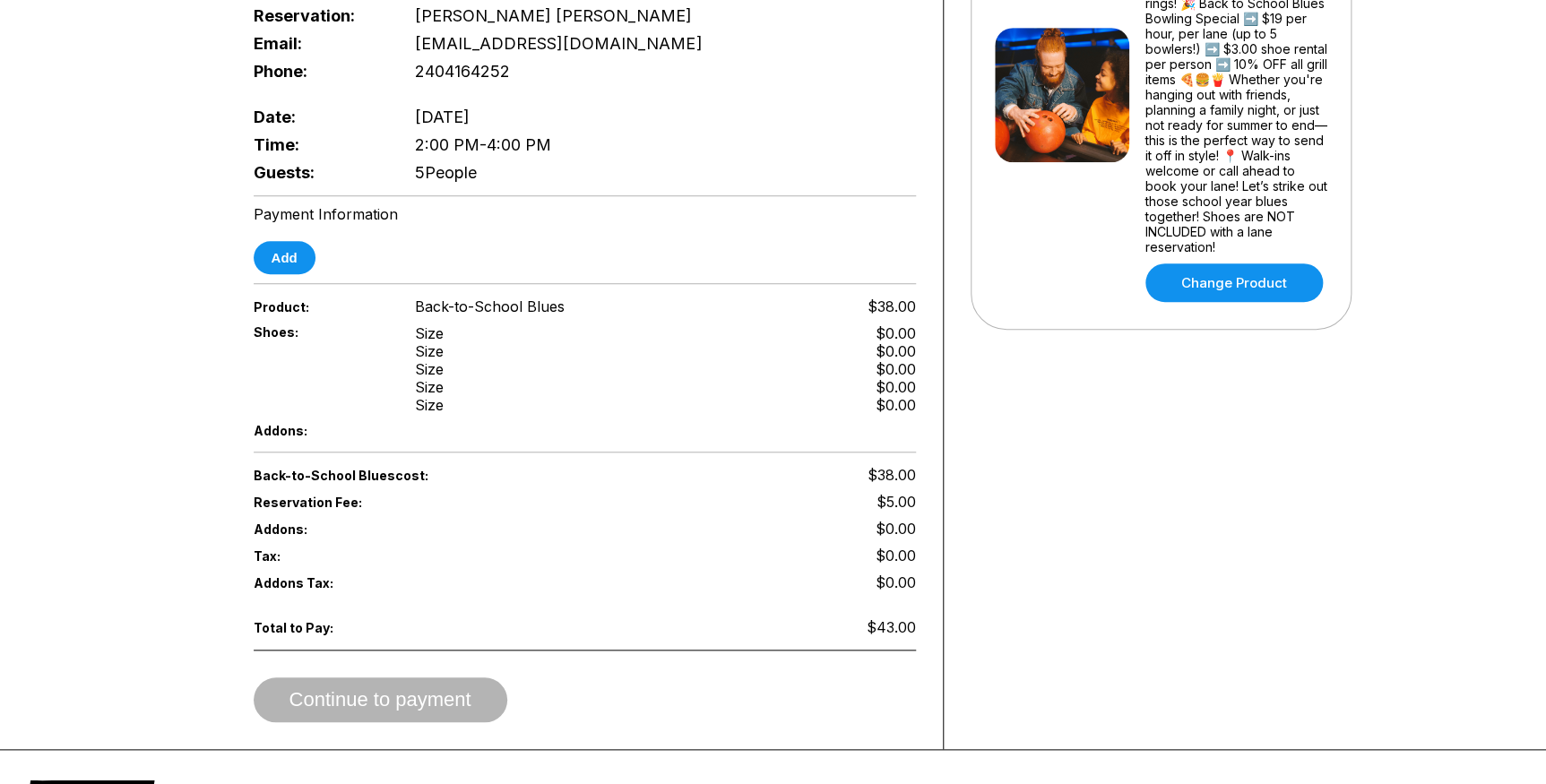
scroll to position [570, 0]
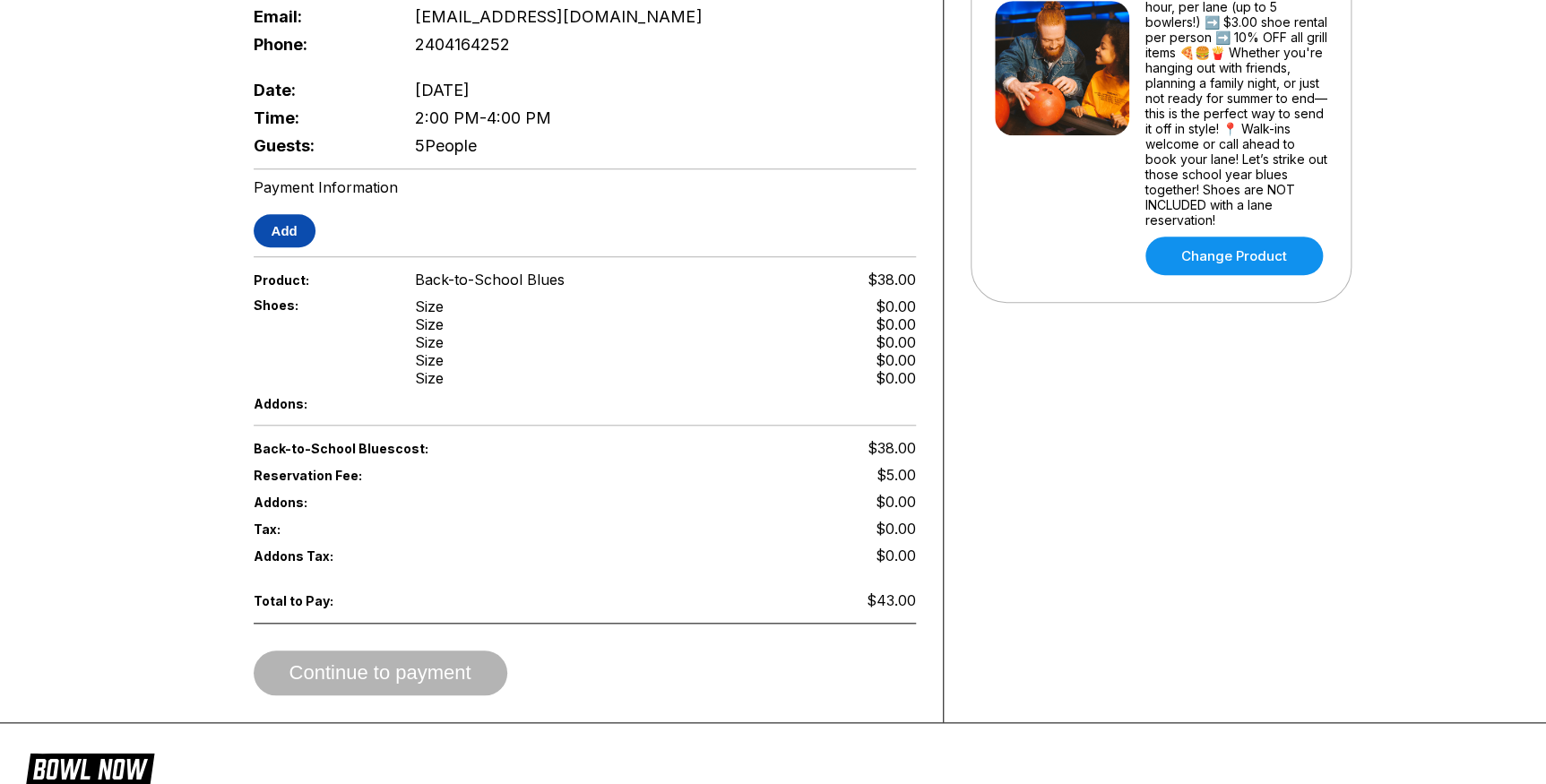
click at [287, 240] on button "Add" at bounding box center [284, 230] width 61 height 34
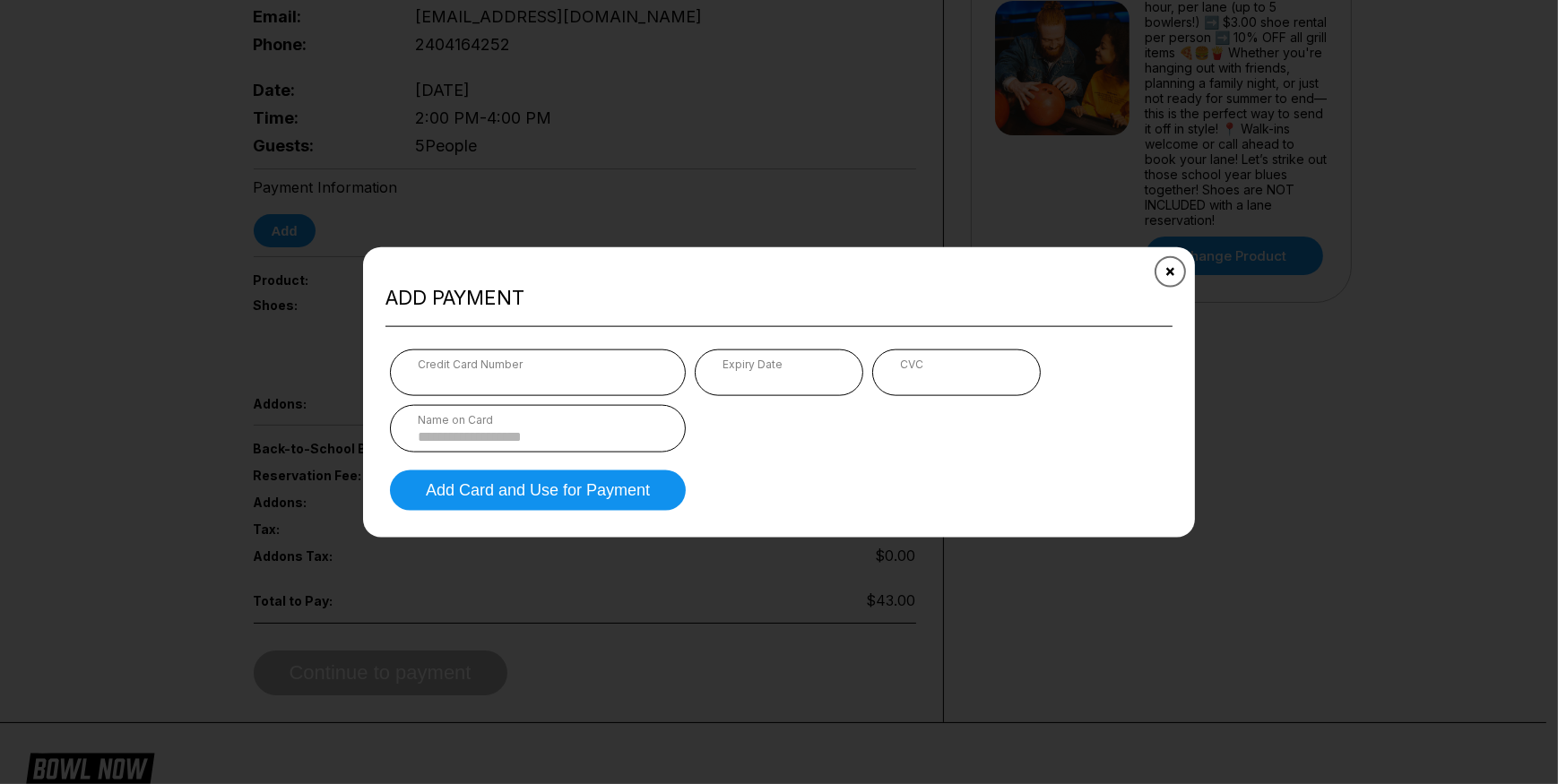
click at [1176, 270] on button "Close" at bounding box center [1170, 272] width 44 height 44
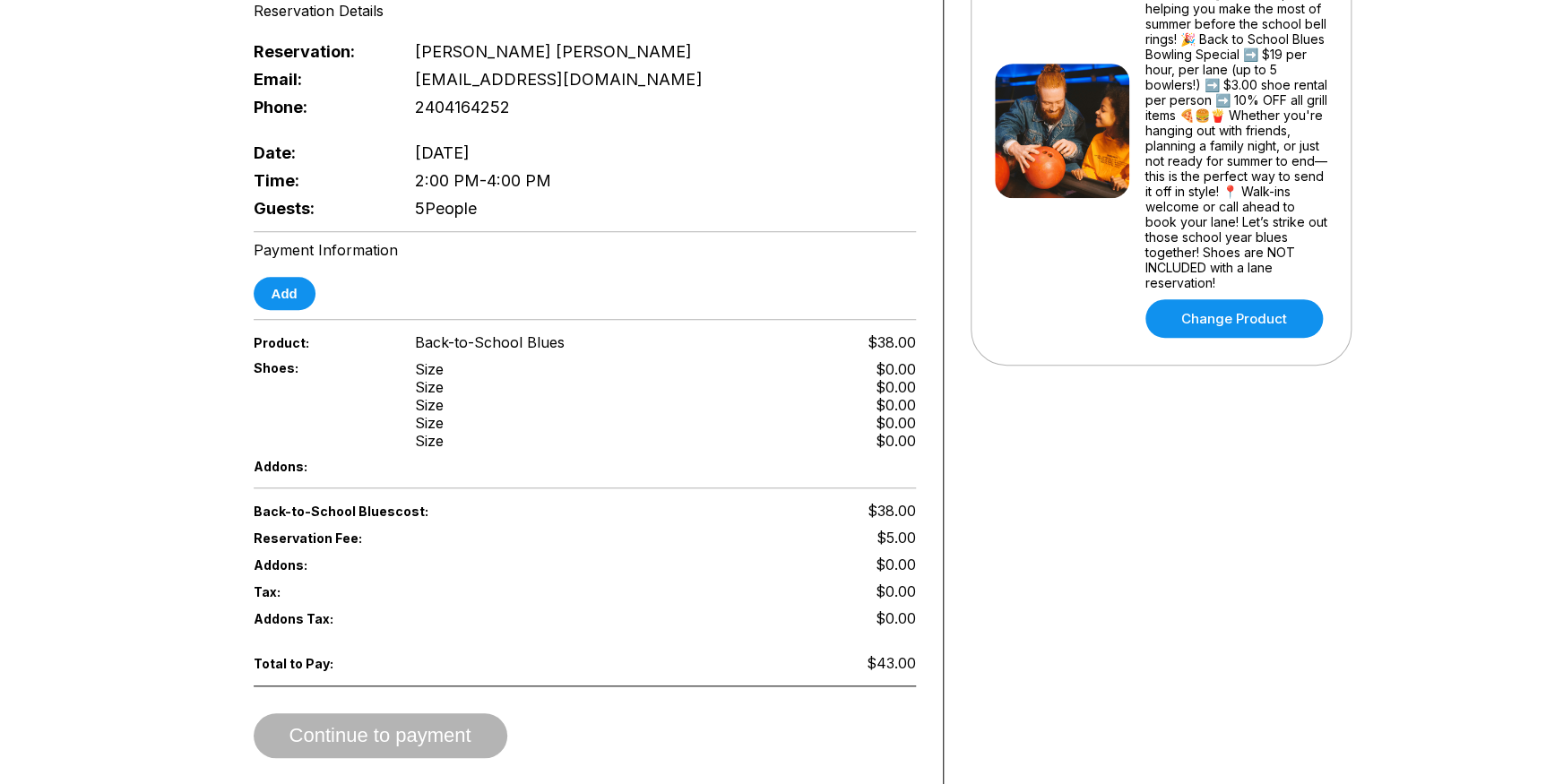
scroll to position [488, 0]
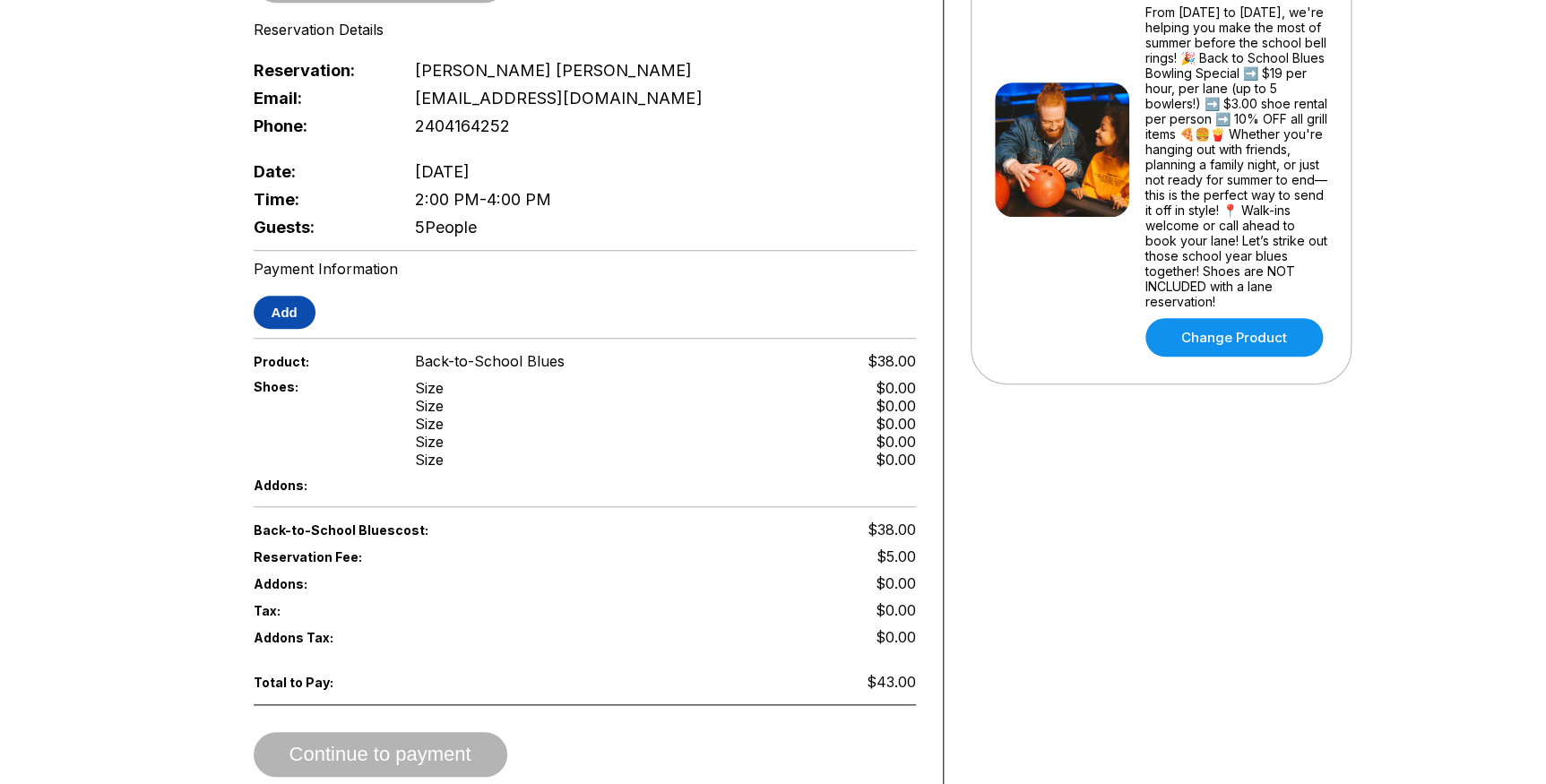
click at [296, 313] on button "Add" at bounding box center [284, 312] width 61 height 34
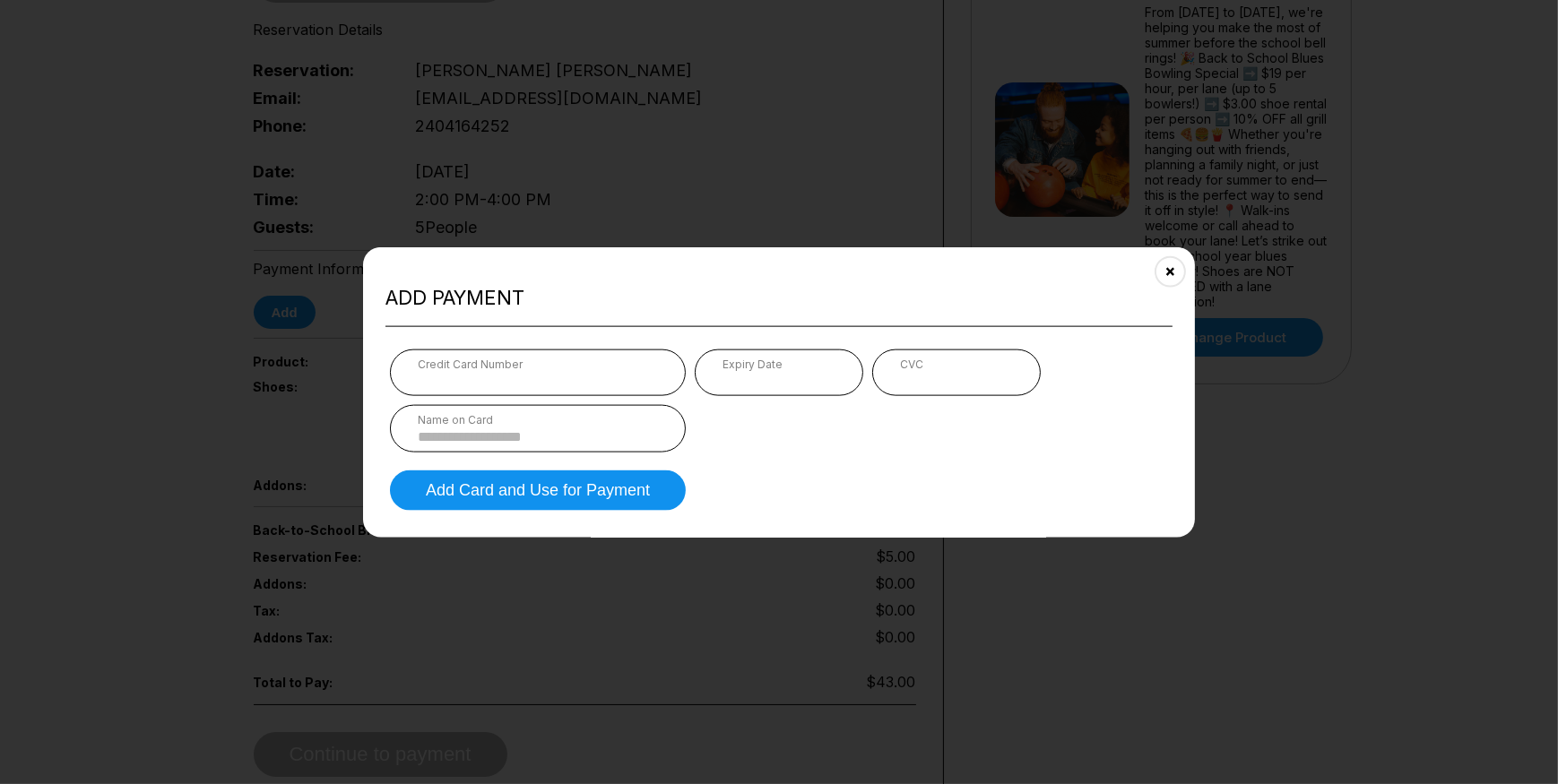
click at [618, 371] on iframe at bounding box center [538, 380] width 240 height 17
click at [559, 436] on input at bounding box center [538, 437] width 240 height 15
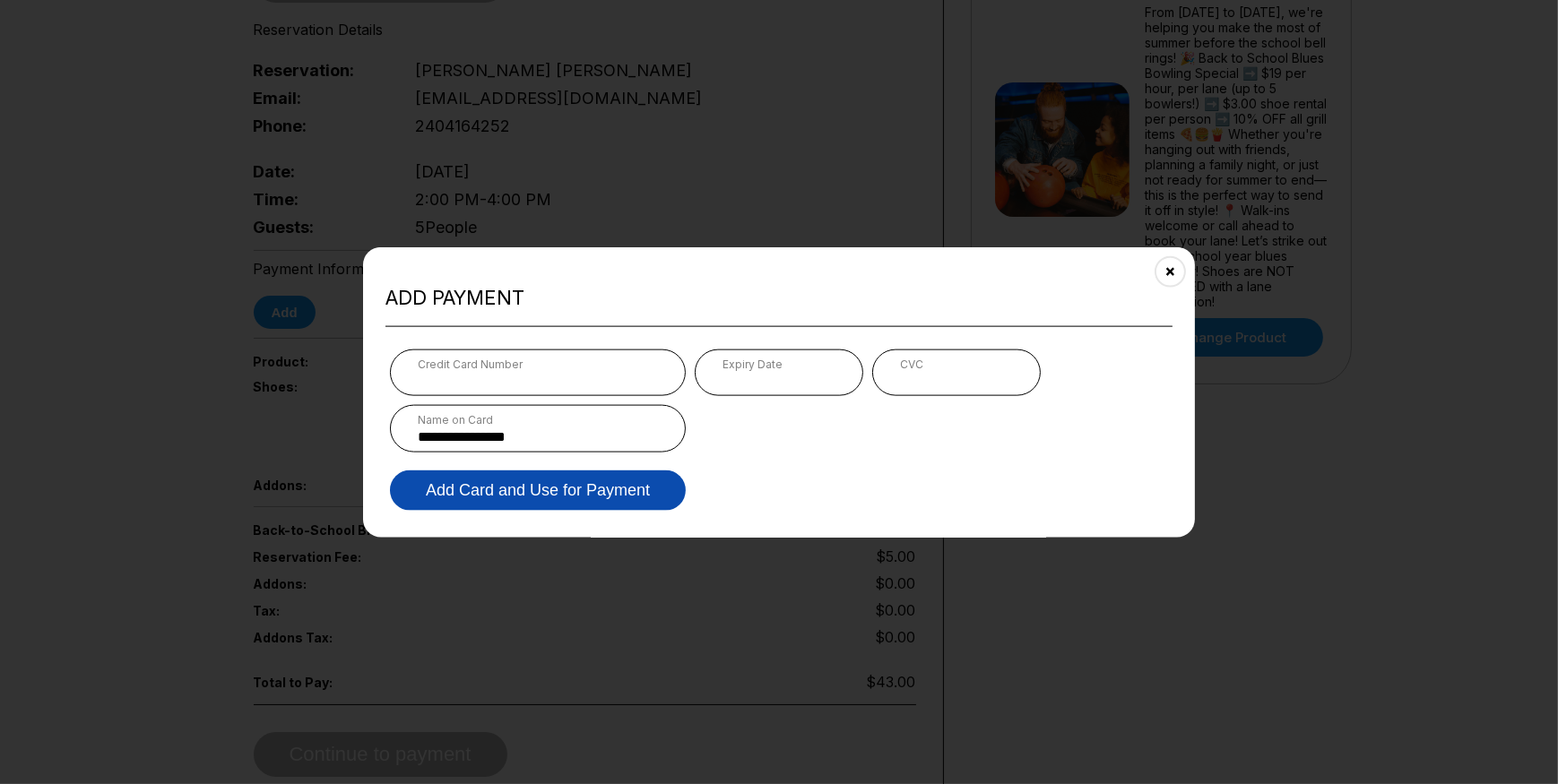
type input "**********"
click at [549, 487] on button "Add Card and Use for Payment" at bounding box center [538, 490] width 296 height 40
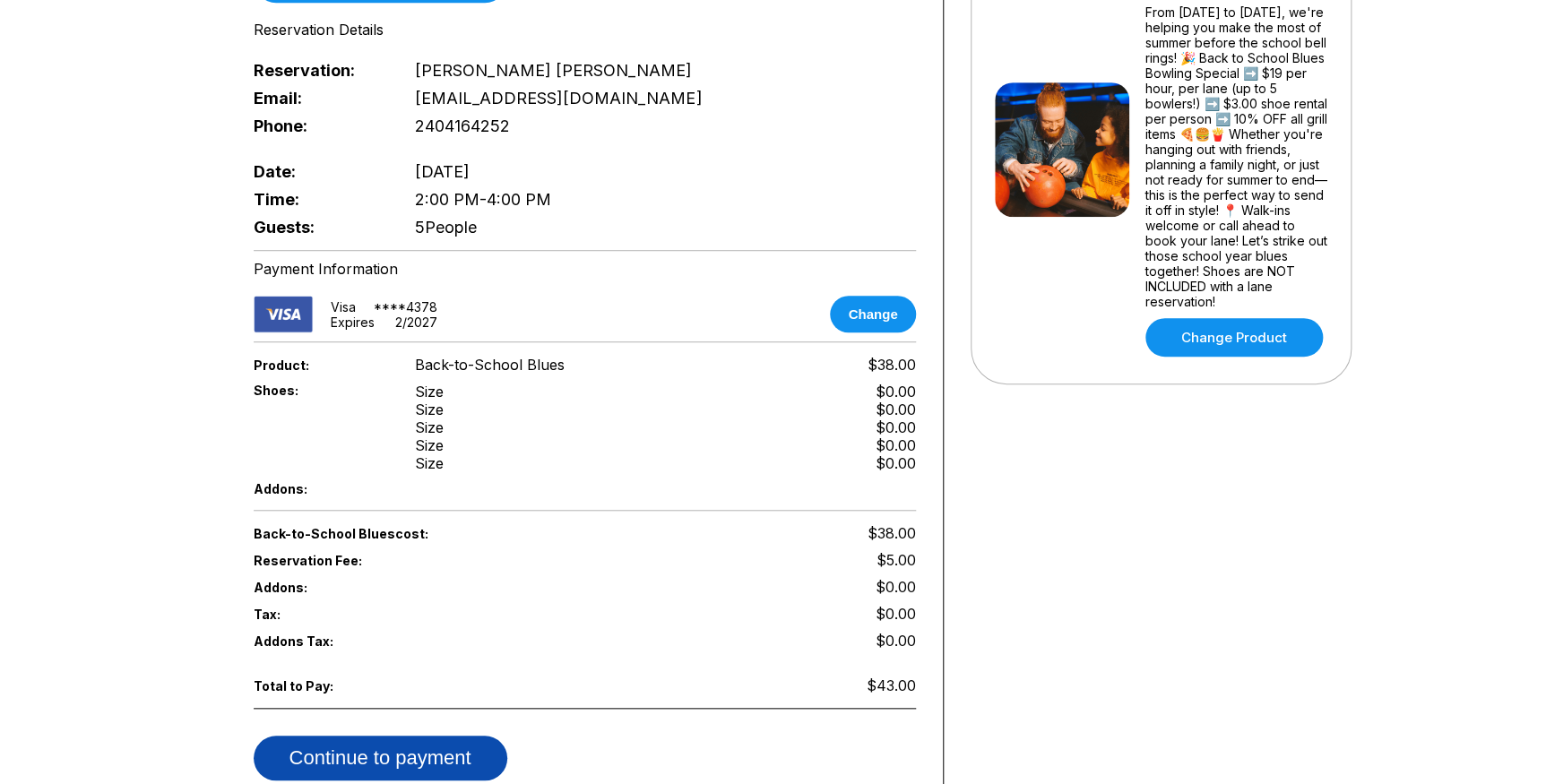
click at [383, 753] on button "Continue to payment" at bounding box center [380, 758] width 253 height 45
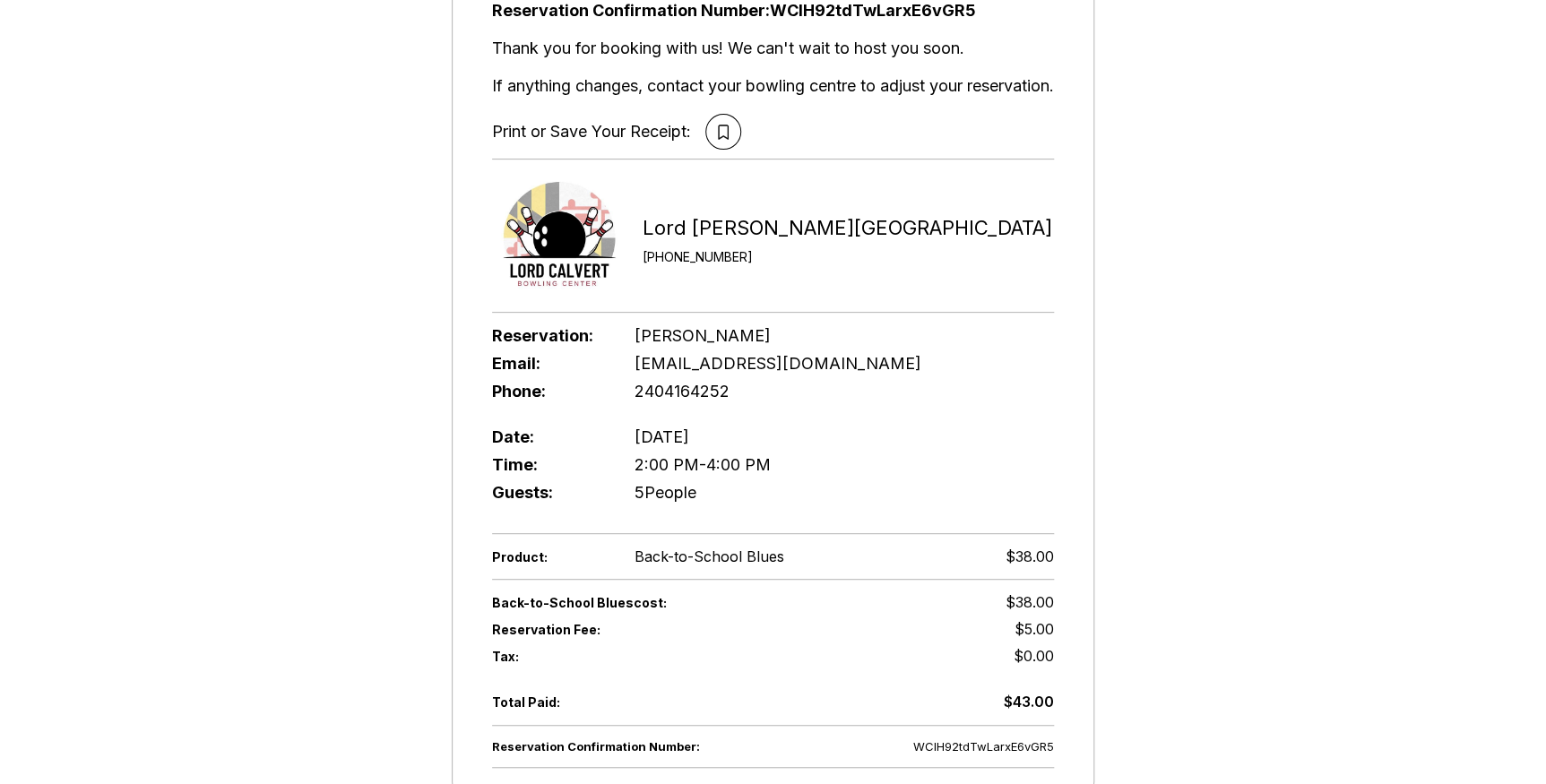
scroll to position [130, 0]
